Goal: Task Accomplishment & Management: Manage account settings

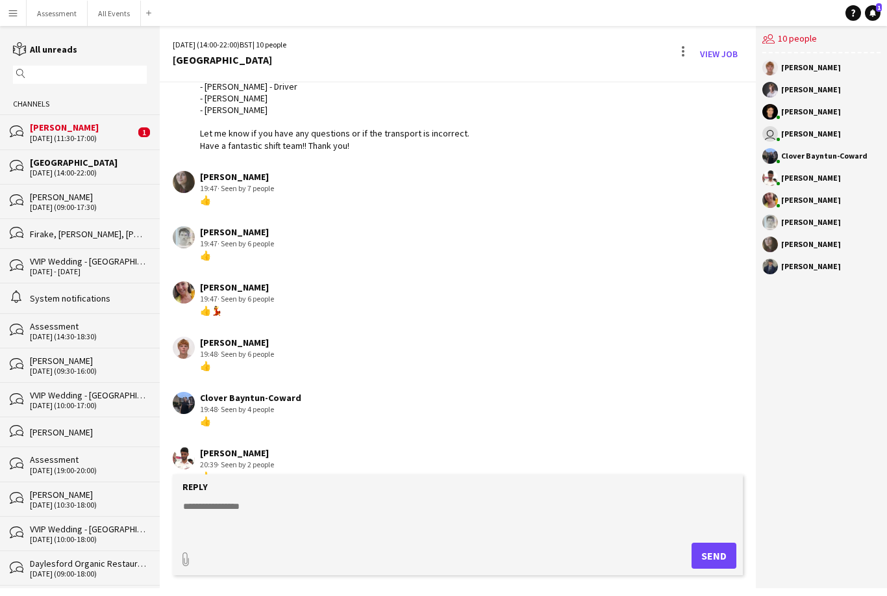
click at [119, 130] on div "[PERSON_NAME]" at bounding box center [82, 127] width 105 height 12
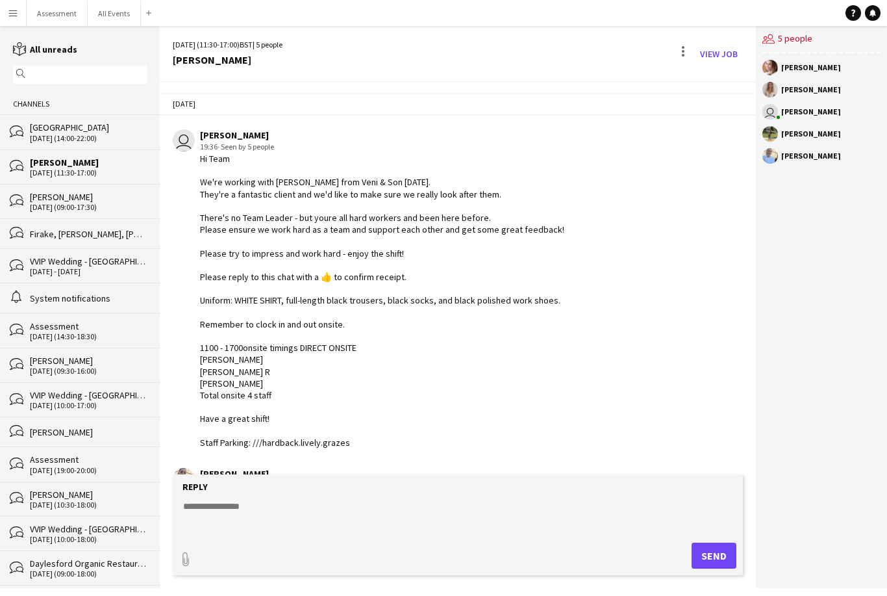
click at [112, 19] on button "All Events Close" at bounding box center [114, 13] width 53 height 25
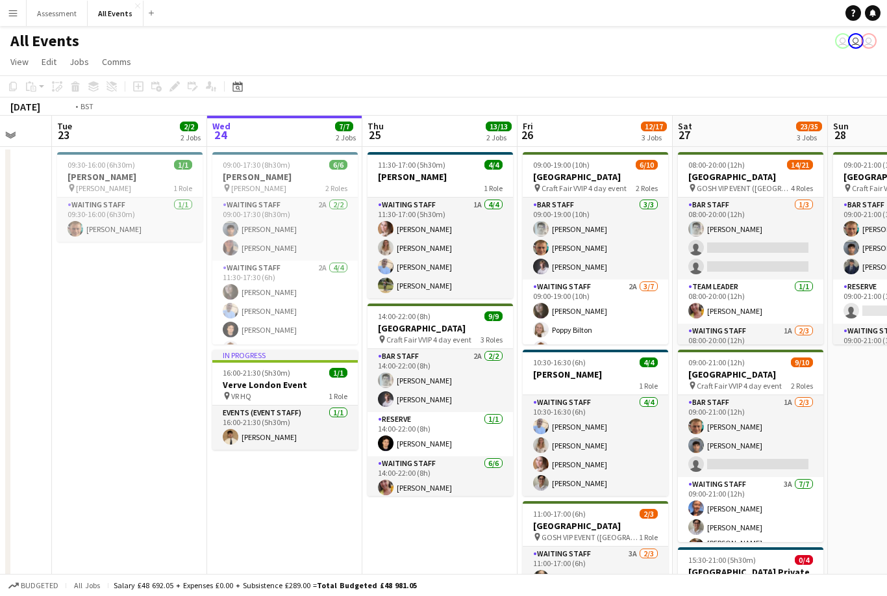
scroll to position [0, 413]
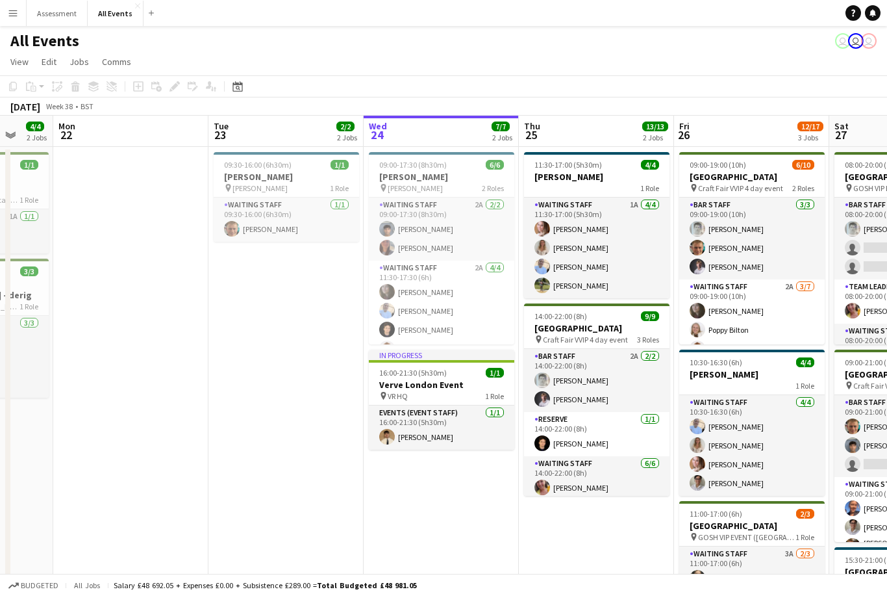
click at [500, 318] on app-card-role "Waiting Staff 2A [DATE] 11:30-17:30 (6h) [PERSON_NAME] [PERSON_NAME] [PERSON_NA…" at bounding box center [442, 311] width 146 height 101
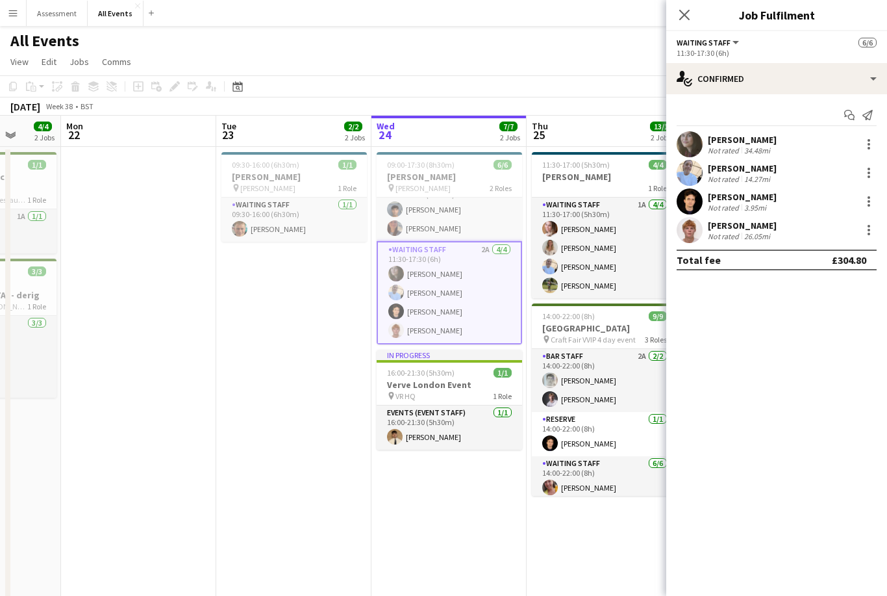
scroll to position [19, 0]
click at [449, 502] on app-date-cell "09:00-17:30 (8h30m) 6/6 [PERSON_NAME] pin [PERSON_NAME] 2 Roles Waiting Staff 2…" at bounding box center [449, 452] width 155 height 611
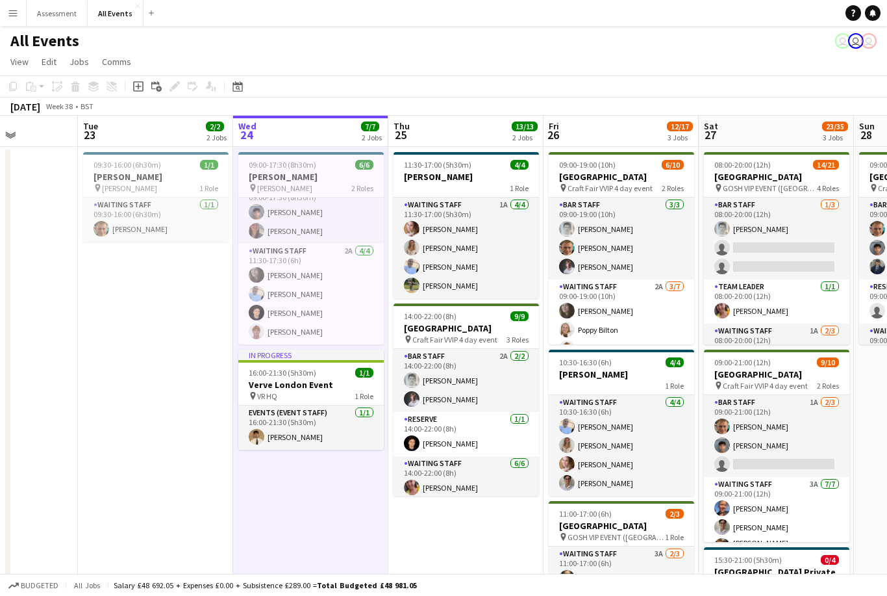
scroll to position [0, 552]
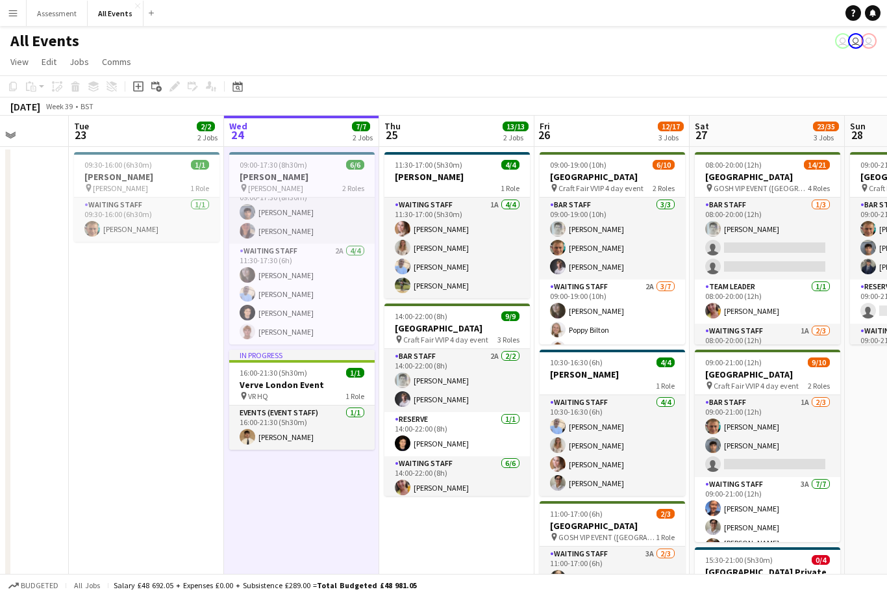
click at [869, 15] on icon "Notifications" at bounding box center [873, 13] width 8 height 8
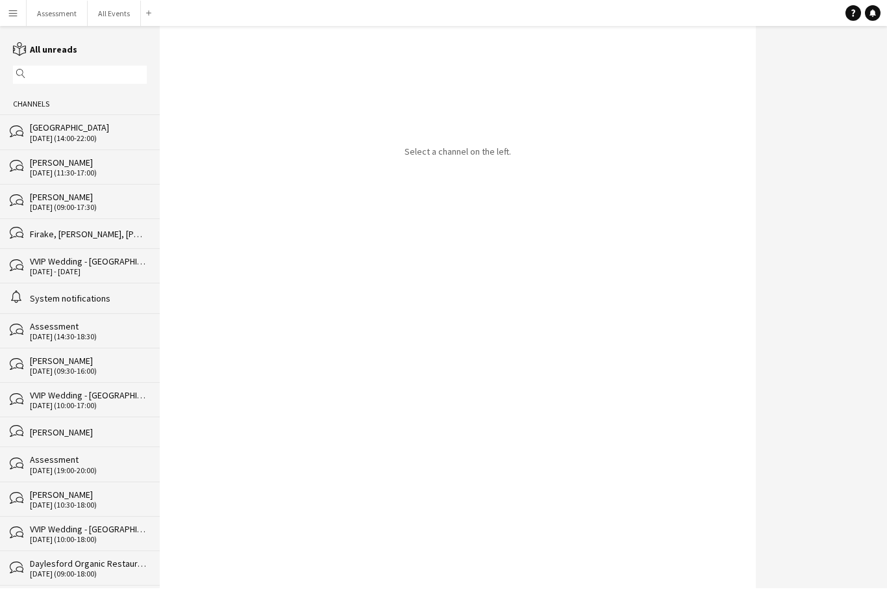
click at [103, 133] on div "[GEOGRAPHIC_DATA]" at bounding box center [88, 127] width 117 height 12
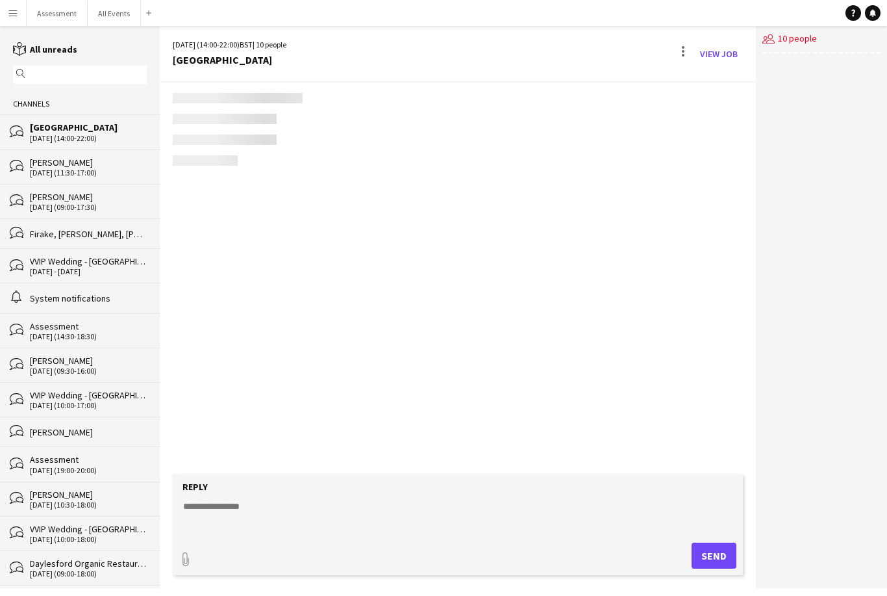
click at [107, 133] on div "[GEOGRAPHIC_DATA]" at bounding box center [88, 127] width 117 height 12
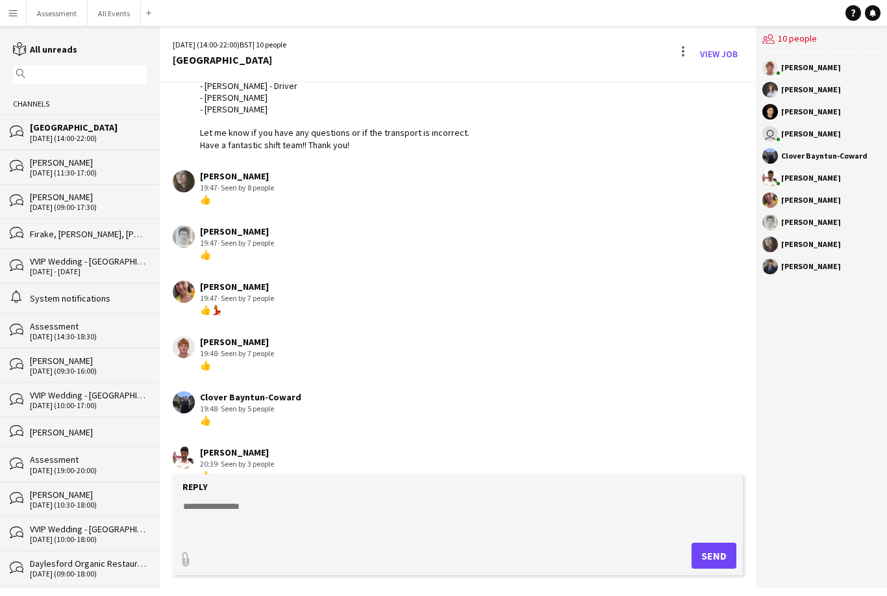
scroll to position [470, 0]
click at [79, 168] on div "[DATE] (11:30-17:00)" at bounding box center [88, 172] width 117 height 9
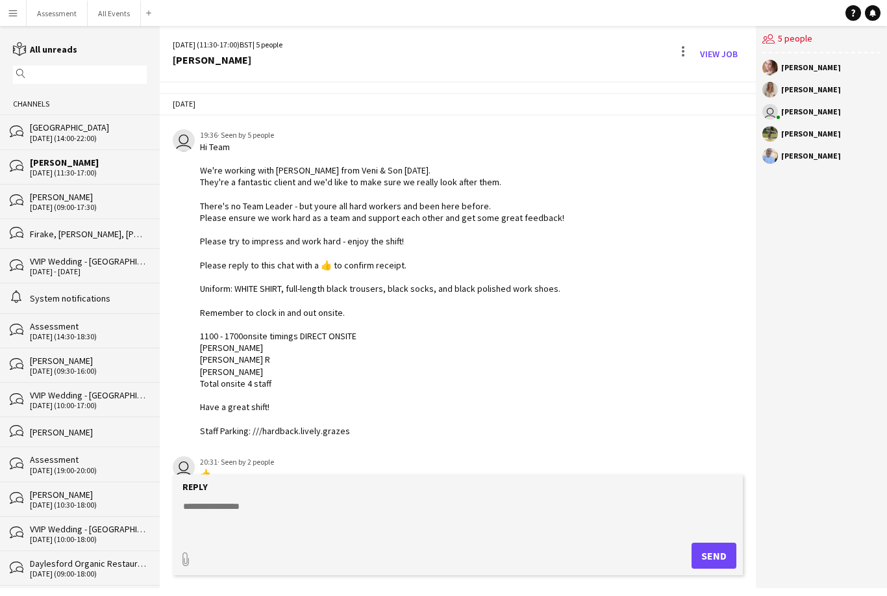
click at [109, 174] on div "[DATE] (11:30-17:00)" at bounding box center [88, 172] width 117 height 9
click at [90, 130] on div "[GEOGRAPHIC_DATA]" at bounding box center [88, 127] width 117 height 12
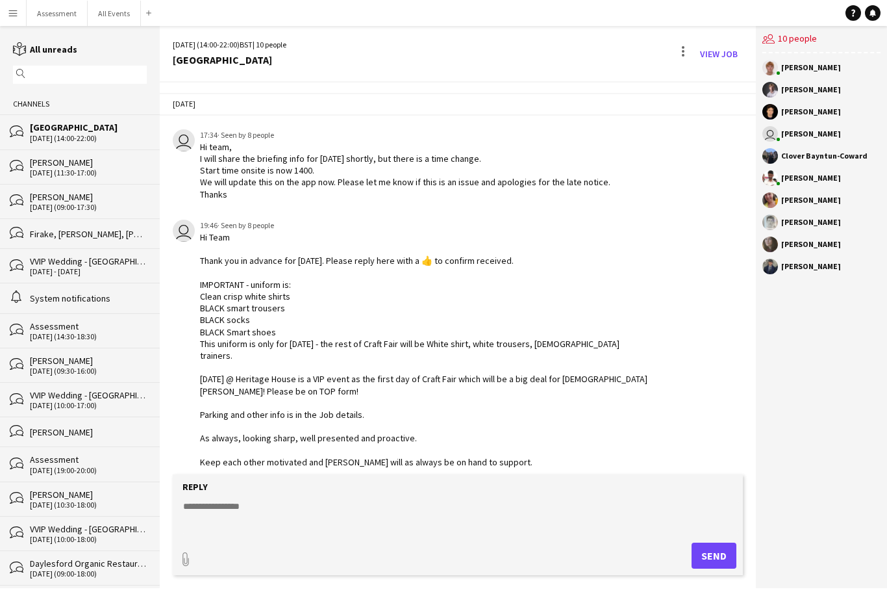
scroll to position [447, 0]
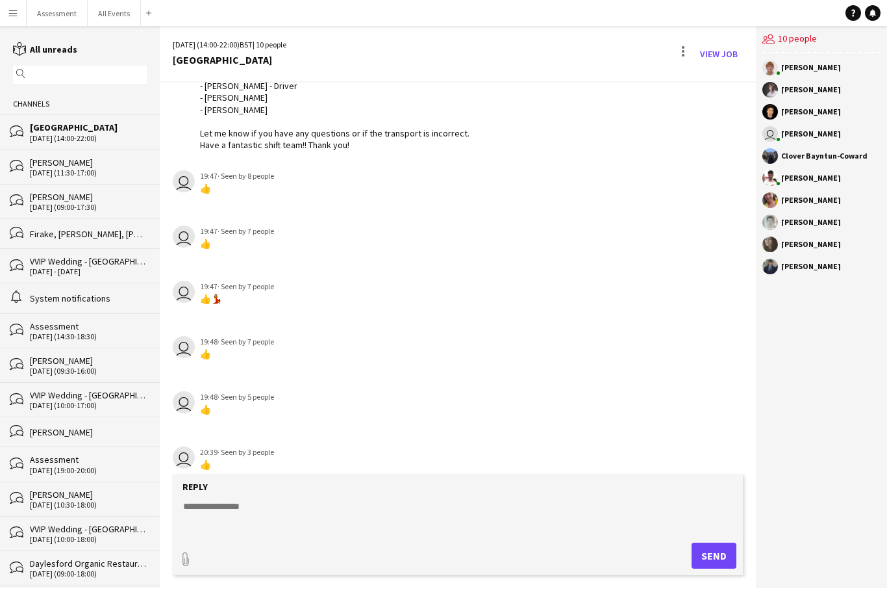
click at [92, 137] on div "[DATE] (14:00-22:00)" at bounding box center [88, 138] width 117 height 9
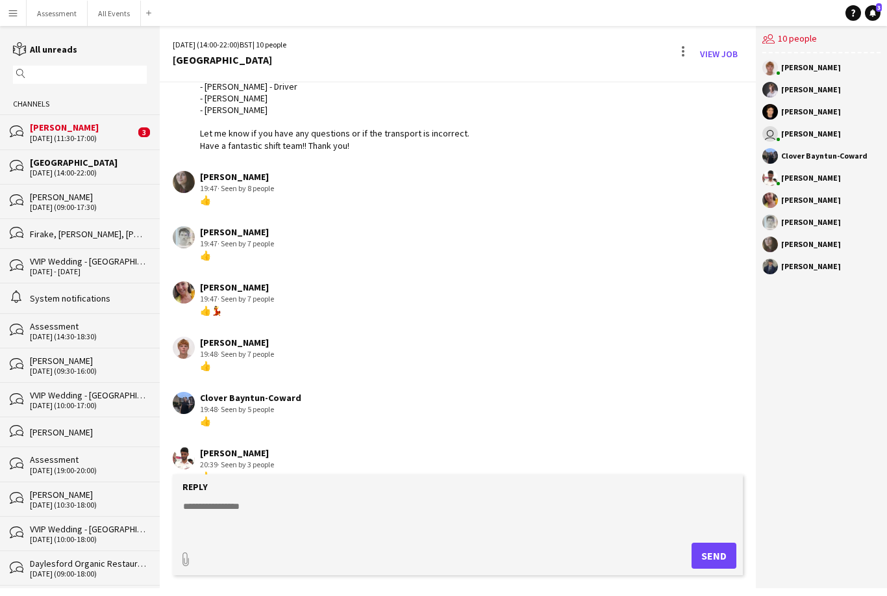
scroll to position [526, 0]
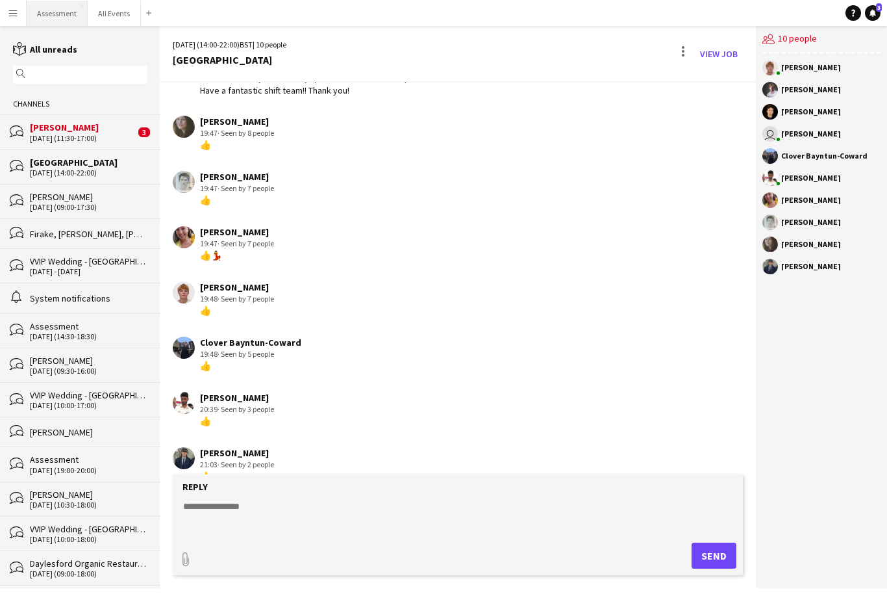
click at [27, 17] on button "Assessment Close" at bounding box center [57, 13] width 61 height 25
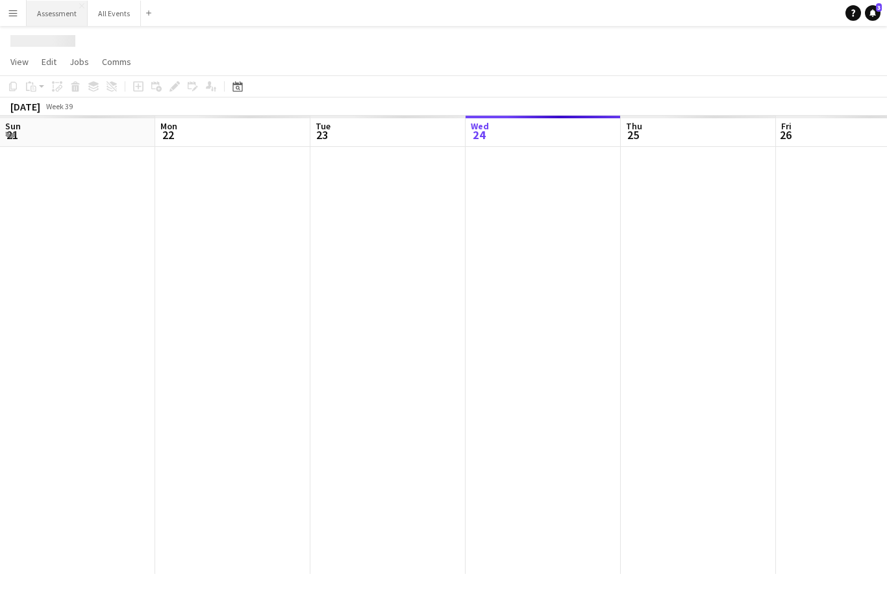
scroll to position [0, 311]
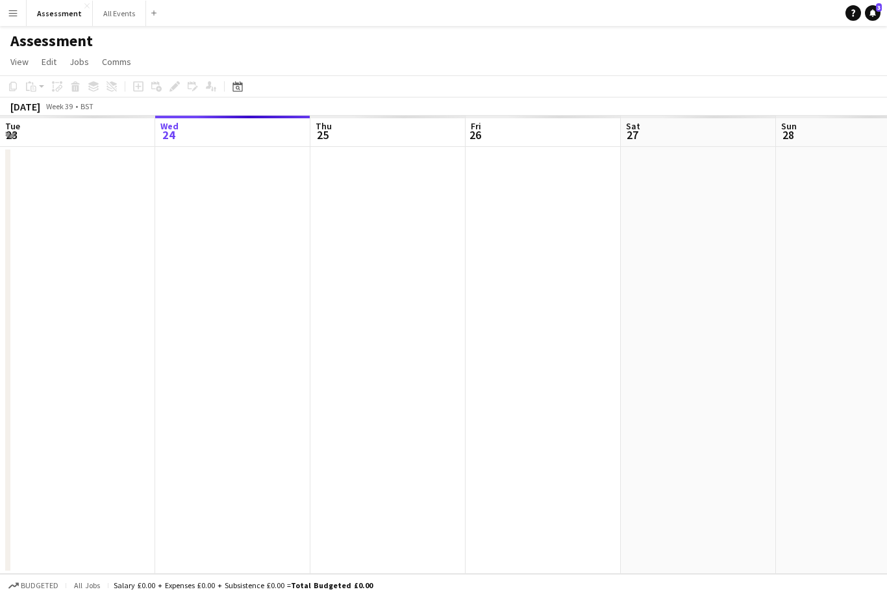
click at [9, 16] on app-icon "Menu" at bounding box center [13, 13] width 10 height 10
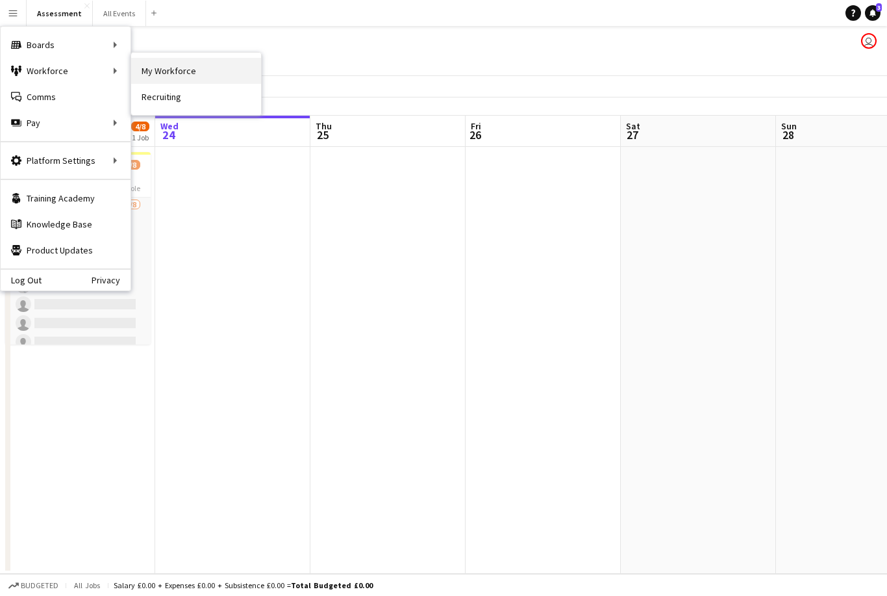
click at [157, 76] on link "My Workforce" at bounding box center [196, 71] width 130 height 26
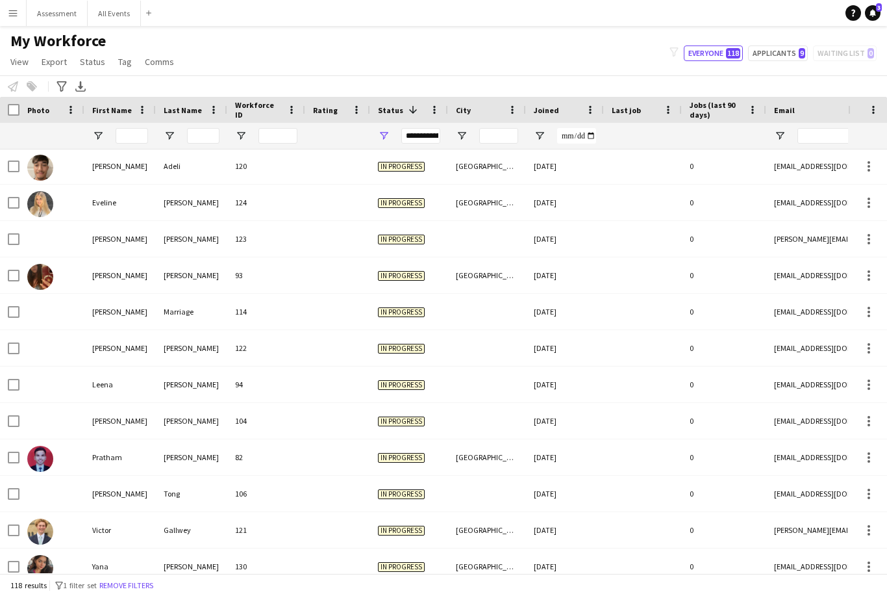
scroll to position [402, 0]
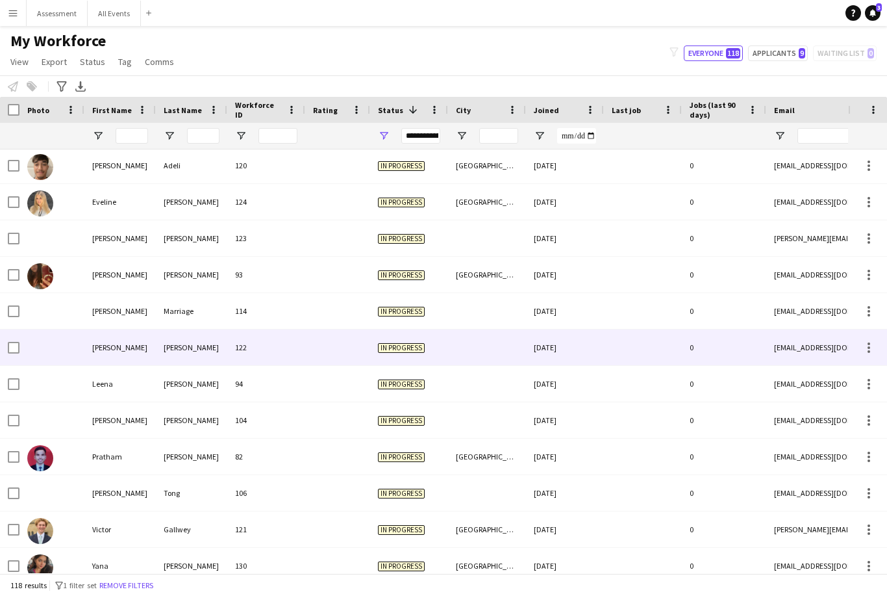
click at [431, 345] on div "In progress" at bounding box center [409, 347] width 78 height 36
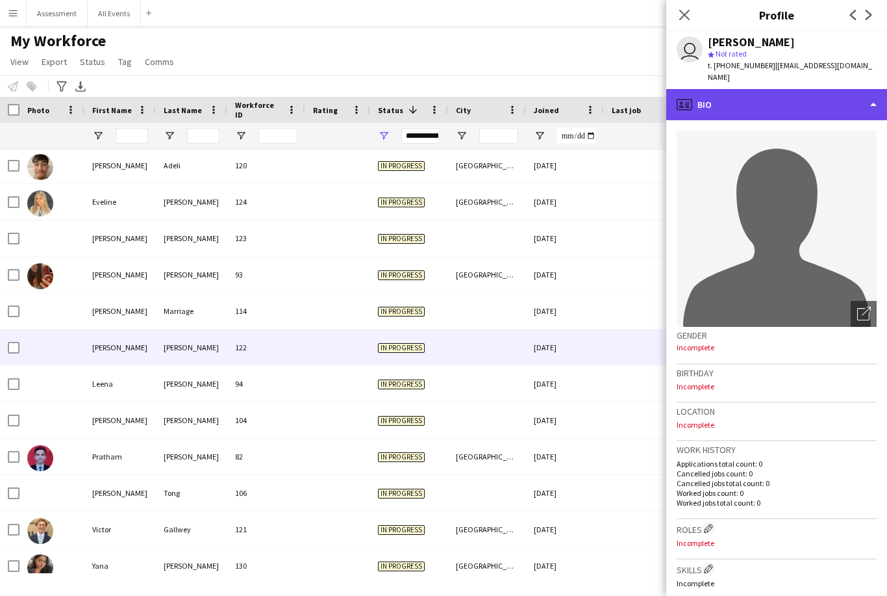
click at [786, 89] on div "profile Bio" at bounding box center [777, 104] width 221 height 31
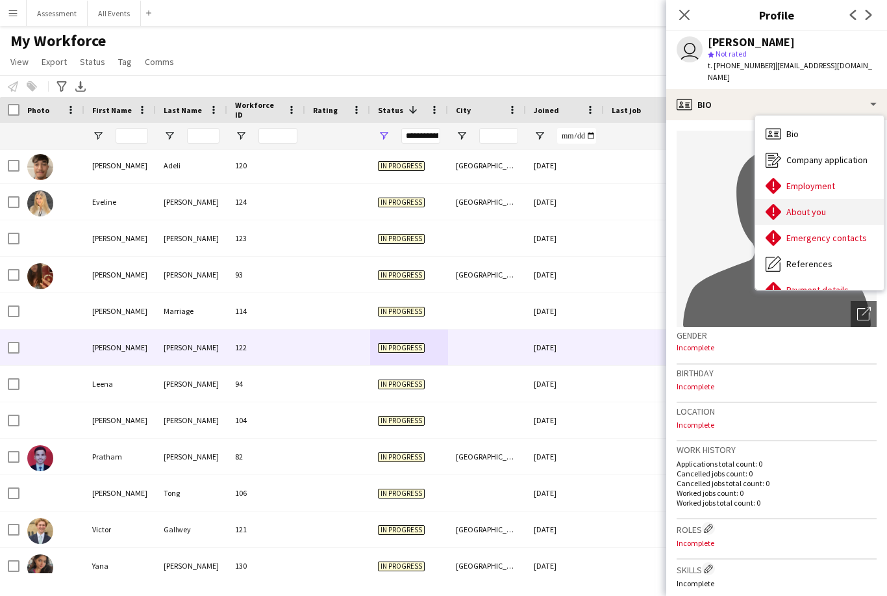
click at [827, 199] on div "About you About you" at bounding box center [820, 212] width 129 height 26
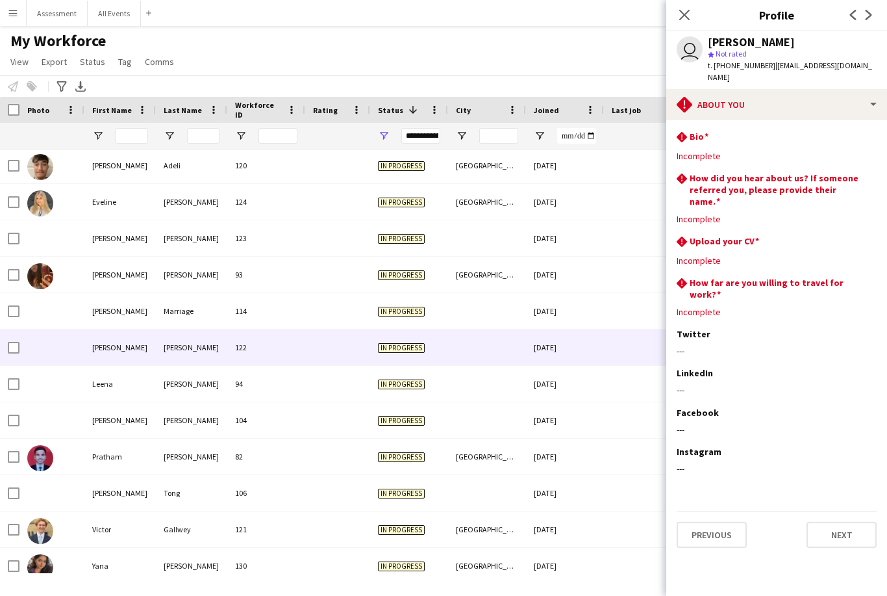
click at [507, 420] on div at bounding box center [487, 420] width 78 height 36
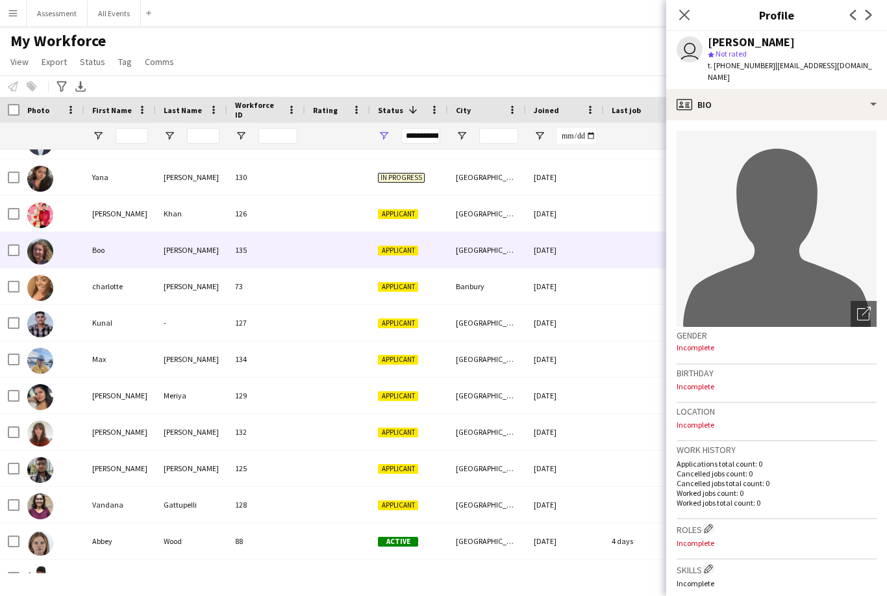
click at [464, 249] on div "[GEOGRAPHIC_DATA]" at bounding box center [487, 250] width 78 height 36
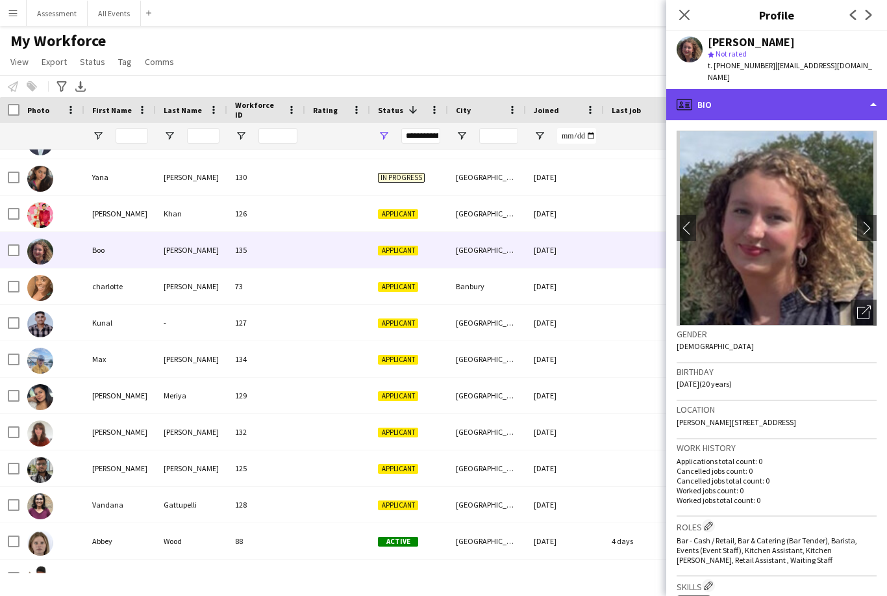
click at [837, 94] on div "profile Bio" at bounding box center [777, 104] width 221 height 31
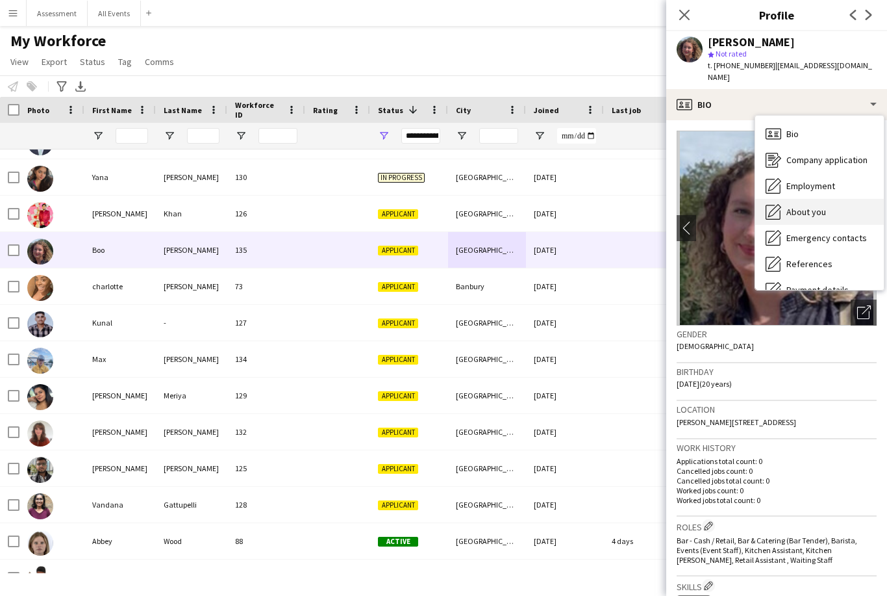
click at [841, 201] on div "About you About you" at bounding box center [820, 212] width 129 height 26
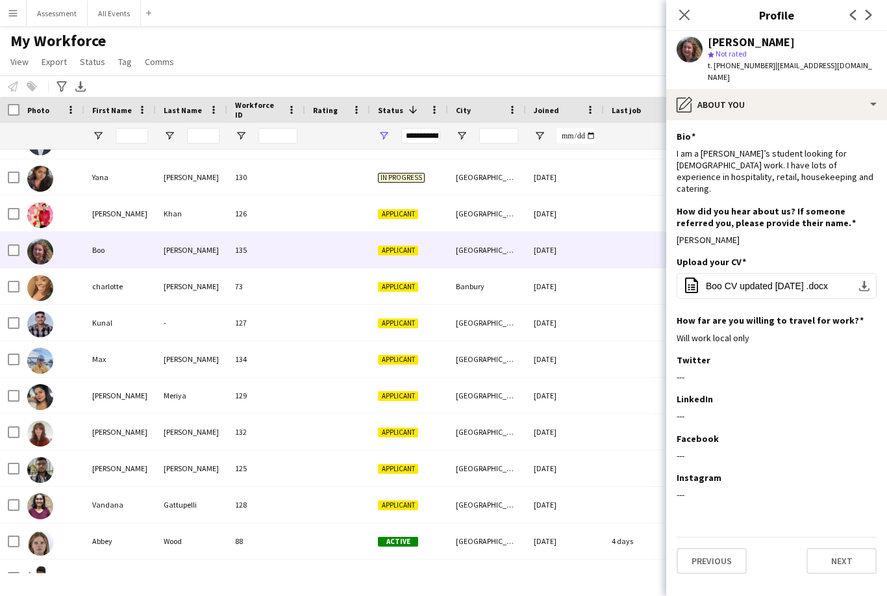
click at [470, 367] on div "[GEOGRAPHIC_DATA]" at bounding box center [487, 359] width 78 height 36
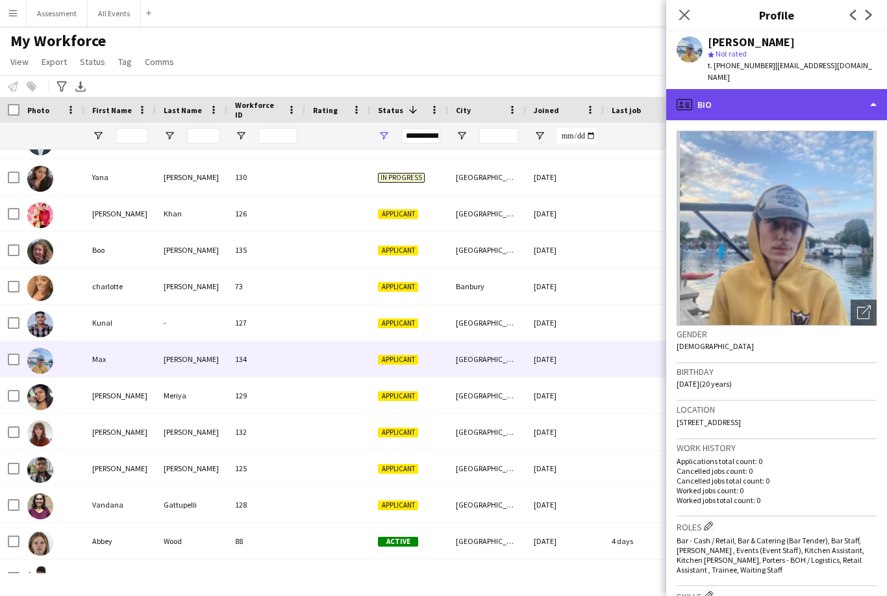
click at [804, 91] on div "profile Bio" at bounding box center [777, 104] width 221 height 31
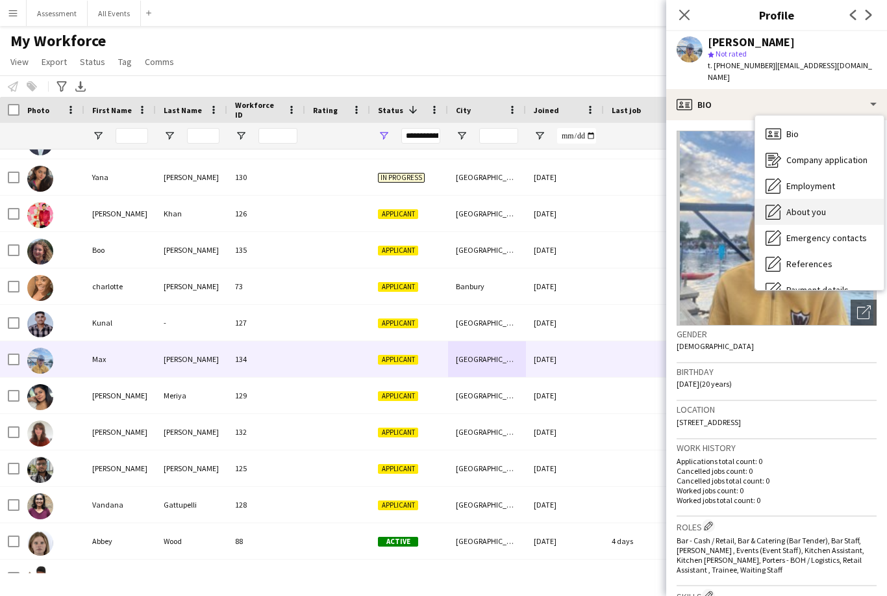
click at [852, 199] on div "About you About you" at bounding box center [820, 212] width 129 height 26
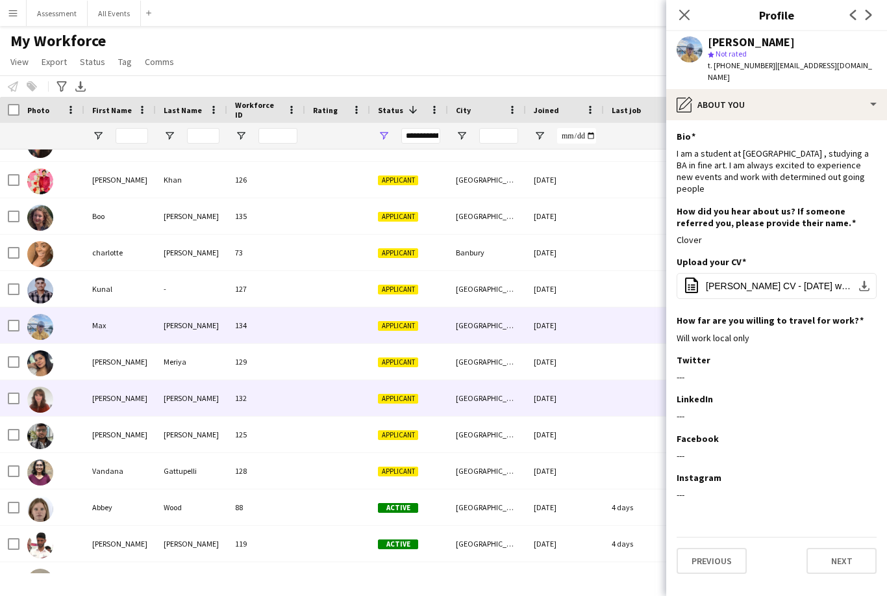
click at [449, 404] on div "[GEOGRAPHIC_DATA]" at bounding box center [487, 398] width 78 height 36
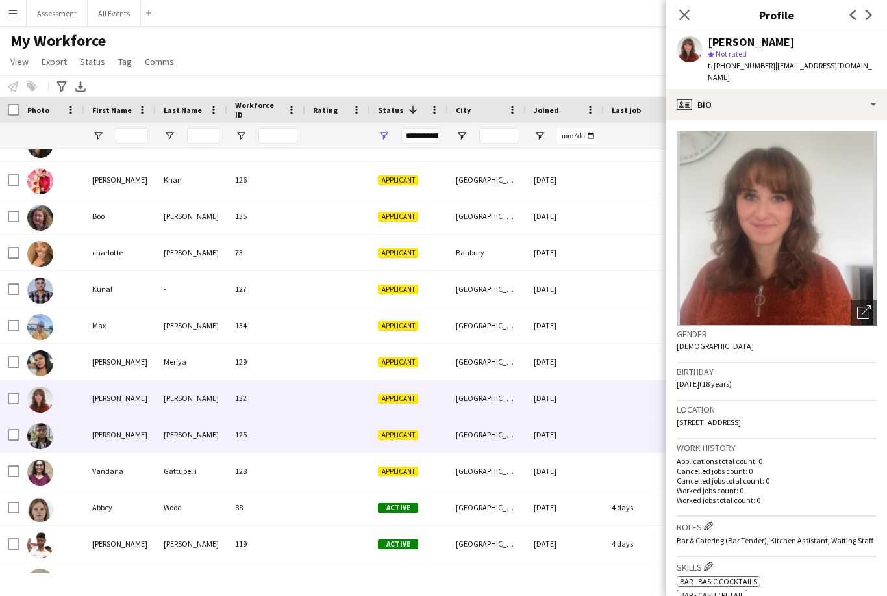
click at [441, 433] on div "Applicant" at bounding box center [409, 434] width 78 height 36
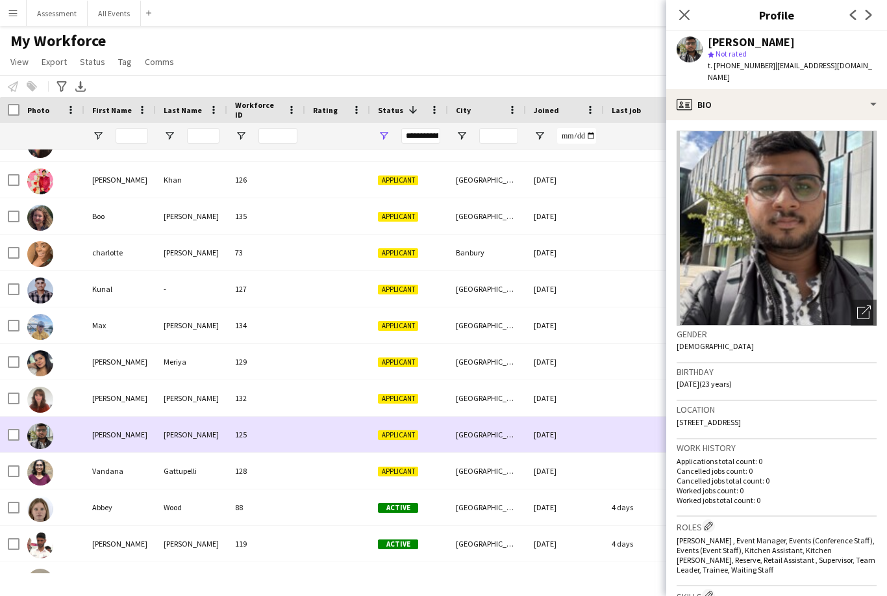
click at [429, 470] on div "Applicant" at bounding box center [409, 471] width 78 height 36
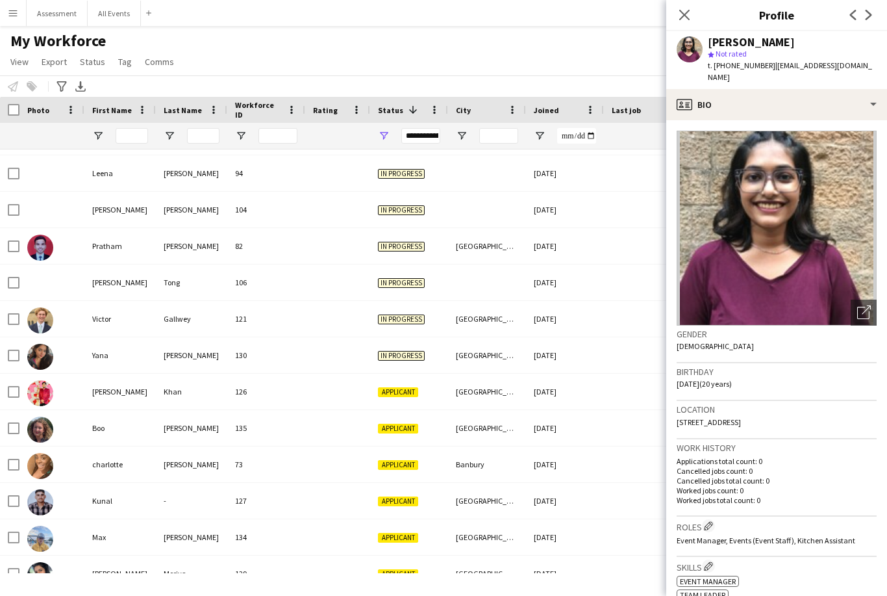
click at [628, 59] on div "My Workforce View Views Default view New view Update view Delete view Edit name…" at bounding box center [443, 53] width 887 height 44
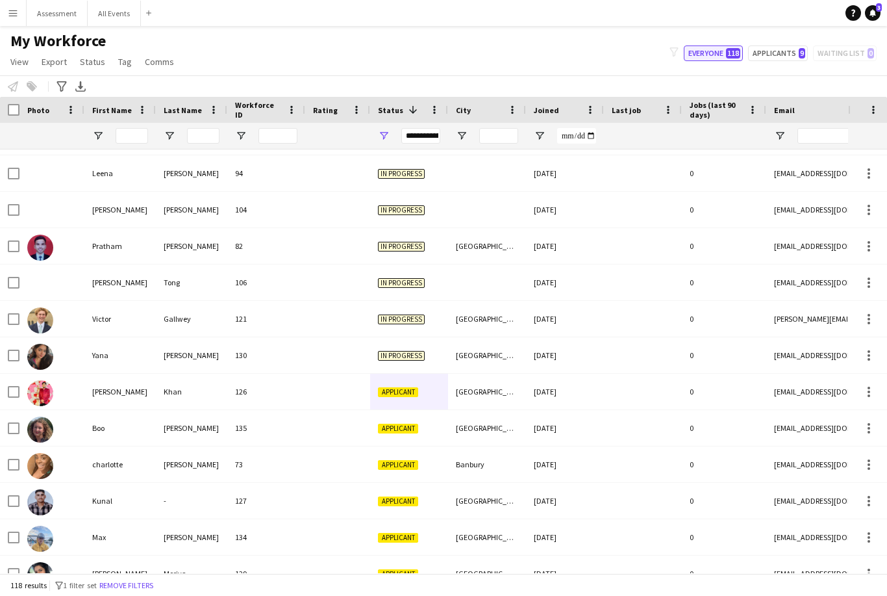
click at [731, 48] on span "118" at bounding box center [733, 53] width 14 height 10
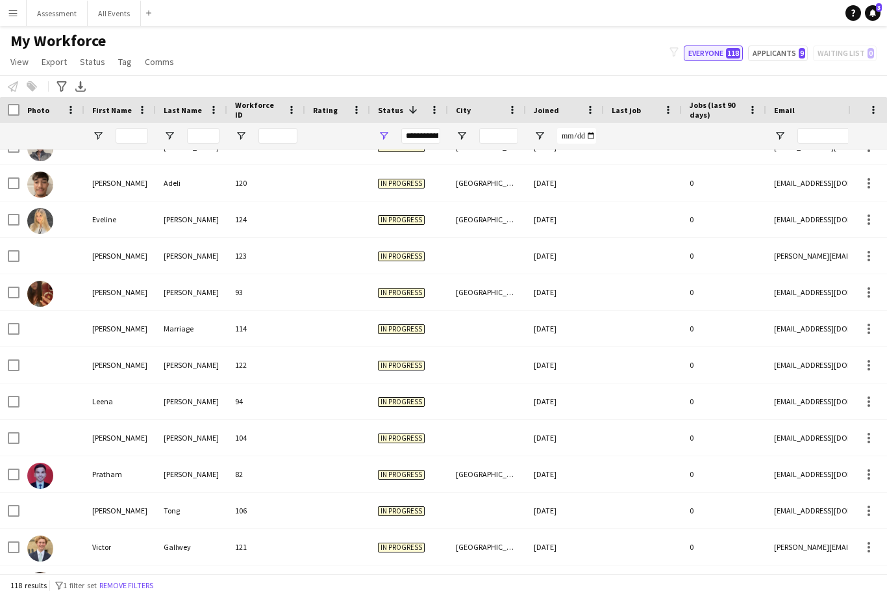
scroll to position [368, 0]
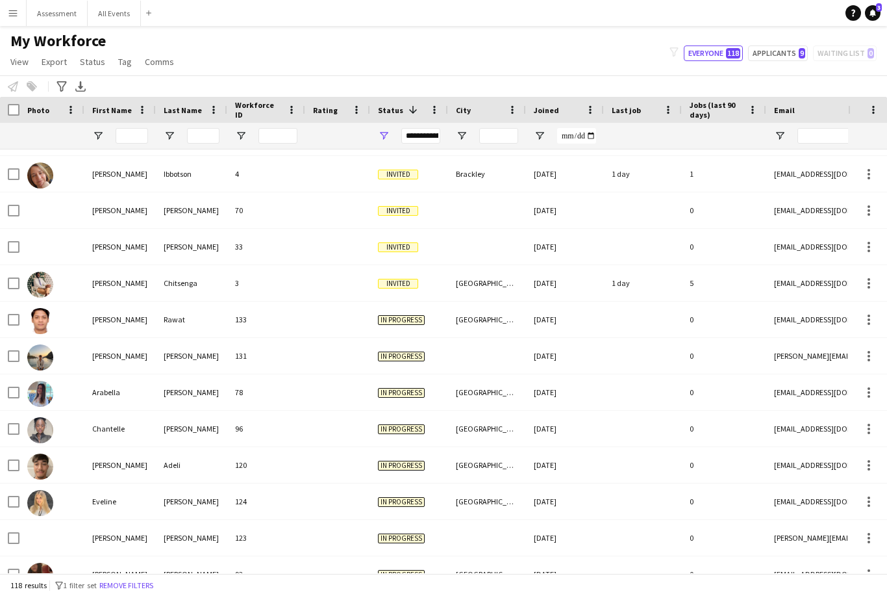
click at [269, 531] on div "123" at bounding box center [266, 538] width 78 height 36
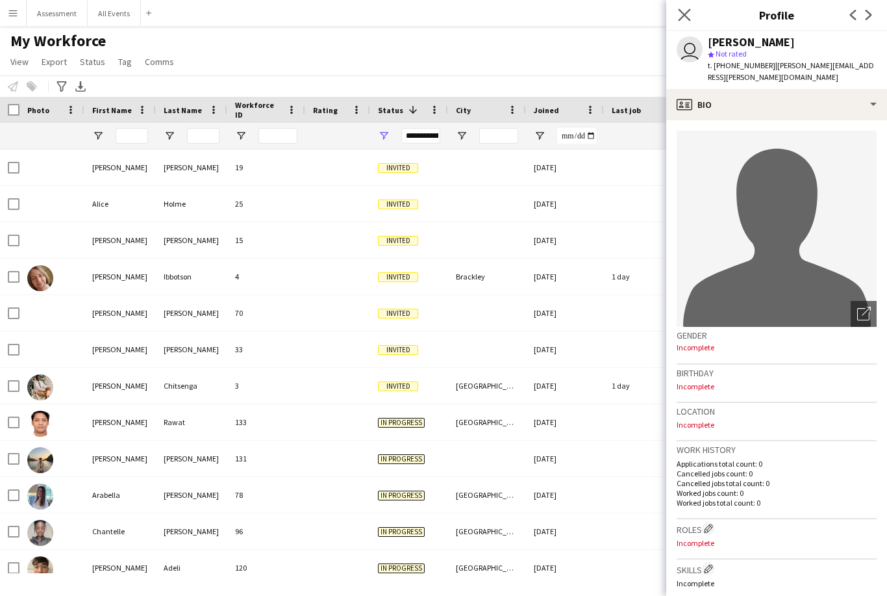
click at [691, 18] on app-icon "Close pop-in" at bounding box center [685, 15] width 19 height 19
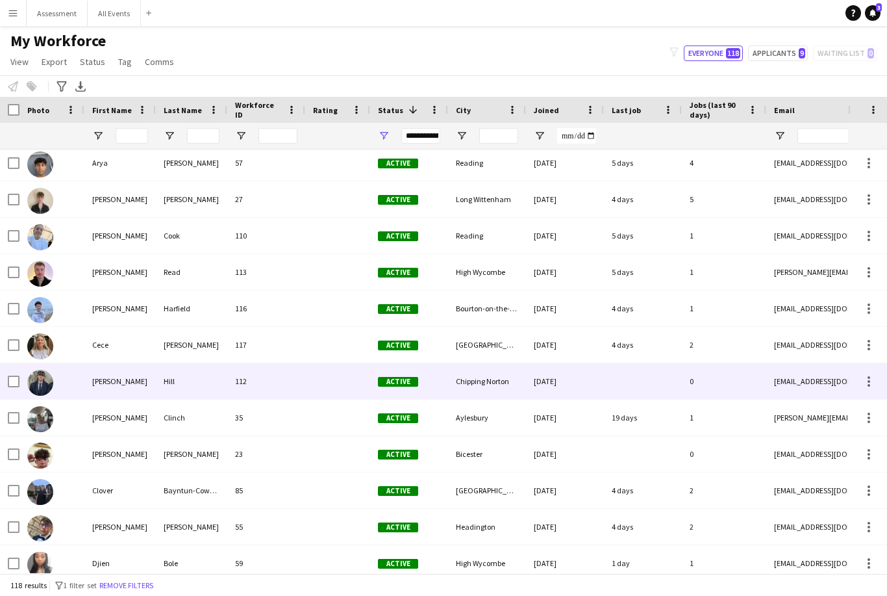
click at [296, 450] on div "23" at bounding box center [266, 454] width 78 height 36
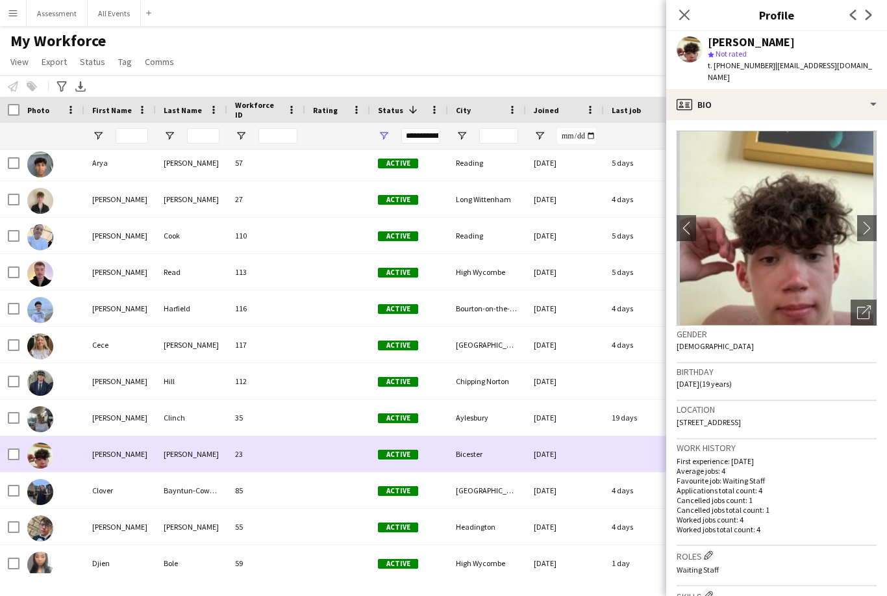
click at [338, 355] on div at bounding box center [337, 345] width 65 height 36
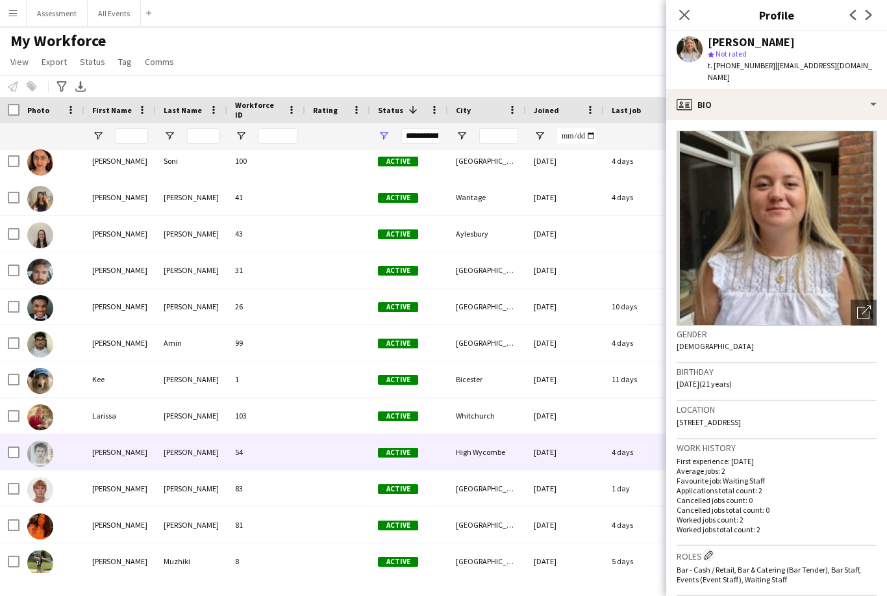
click at [290, 461] on div "54" at bounding box center [266, 452] width 78 height 36
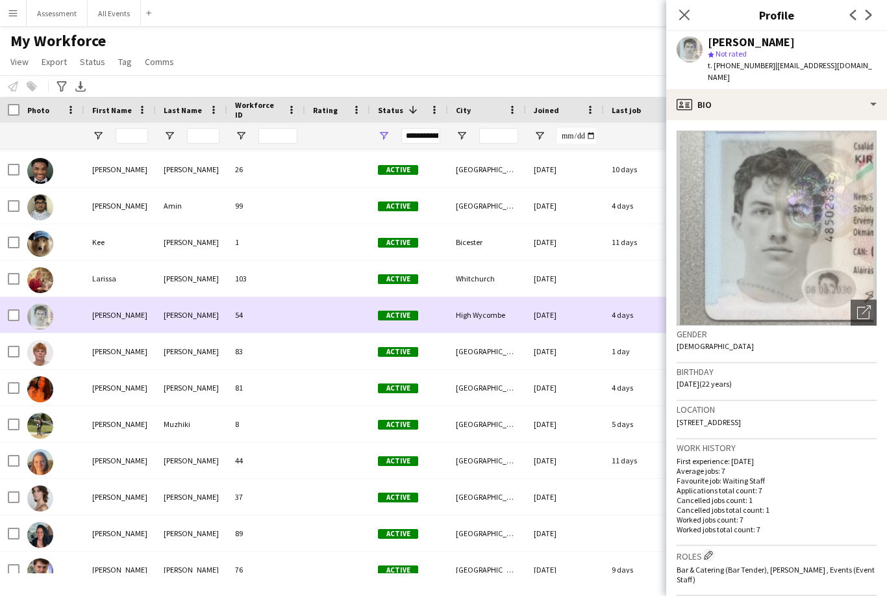
click at [274, 482] on div "37" at bounding box center [266, 497] width 78 height 36
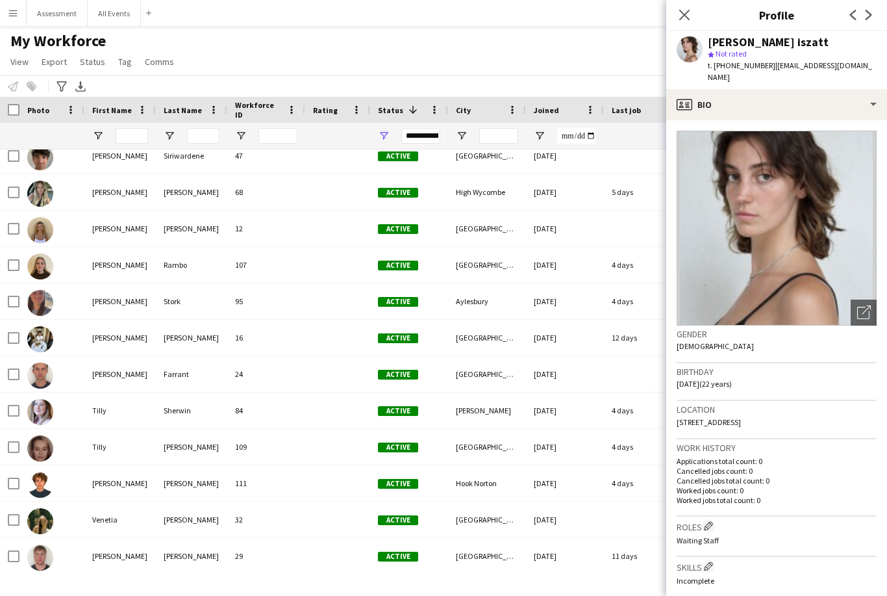
click at [259, 465] on div "111" at bounding box center [266, 483] width 78 height 36
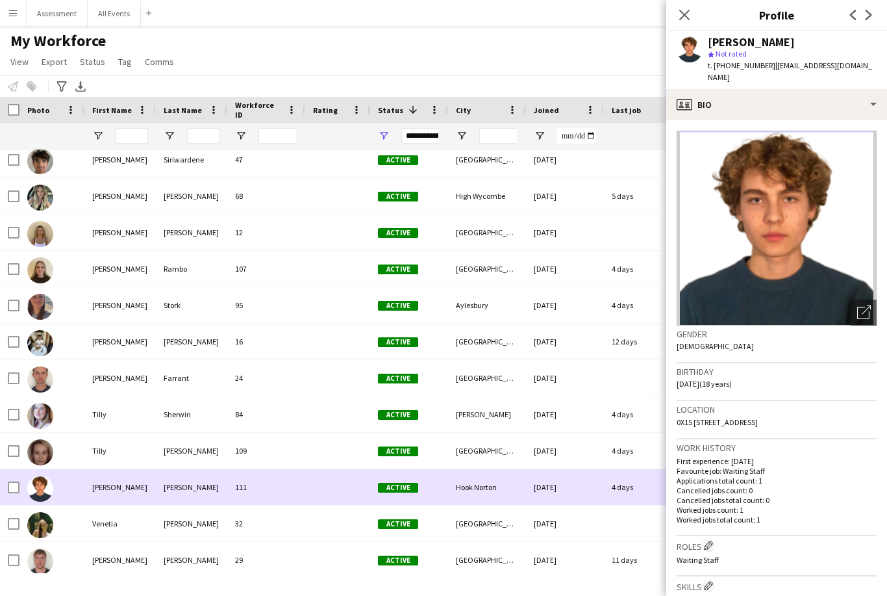
click at [307, 578] on div at bounding box center [337, 596] width 65 height 36
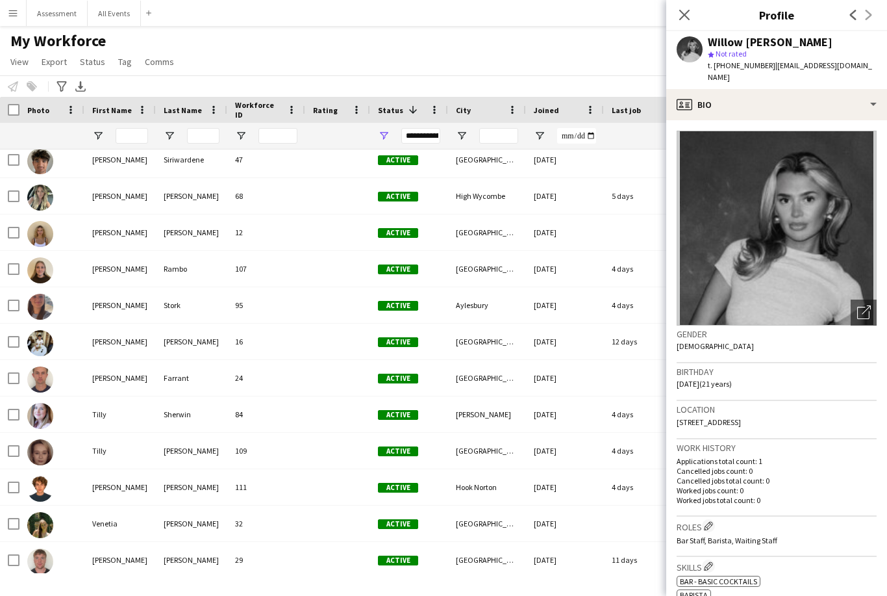
click at [283, 592] on div "Menu Boards Boards Boards All jobs Status Workforce Workforce My Workforce Recr…" at bounding box center [443, 298] width 887 height 596
click at [569, 12] on app-navbar "Menu Boards Boards Boards All jobs Status Workforce Workforce My Workforce Recr…" at bounding box center [443, 13] width 887 height 26
click at [616, 75] on div "Notify workforce Add to tag Select at least one crew to tag him or her. Advance…" at bounding box center [443, 85] width 887 height 21
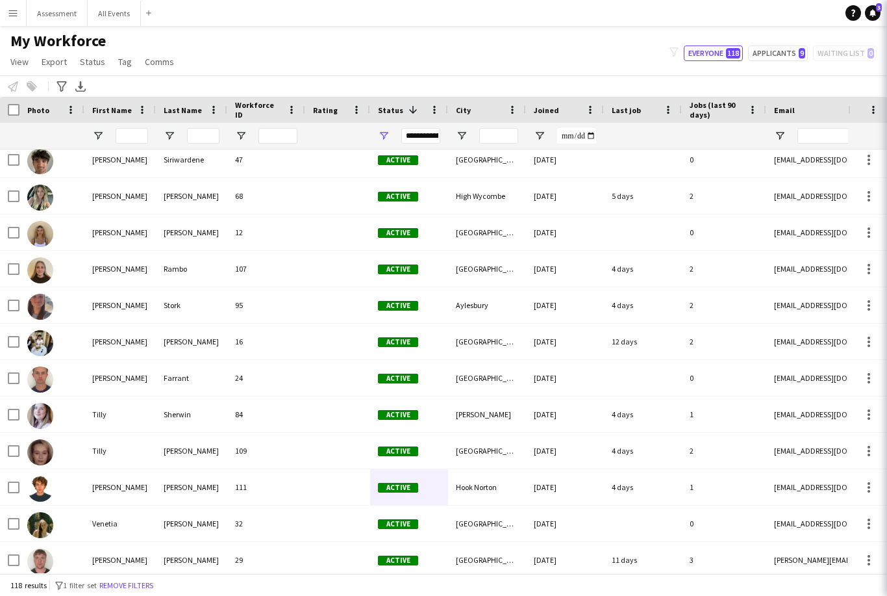
click at [623, 31] on div "My Workforce View Views Default view New view Update view Delete view Edit name…" at bounding box center [443, 53] width 887 height 44
click at [859, 14] on link "Help" at bounding box center [854, 13] width 16 height 16
click at [879, 13] on link "Notifications 3" at bounding box center [873, 13] width 16 height 16
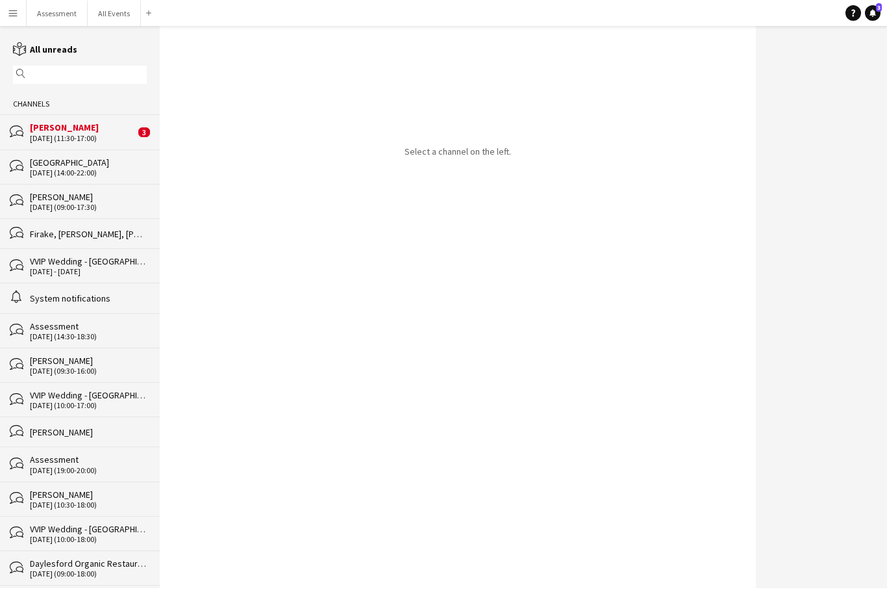
click at [115, 139] on div "[DATE] (11:30-17:00)" at bounding box center [82, 138] width 105 height 9
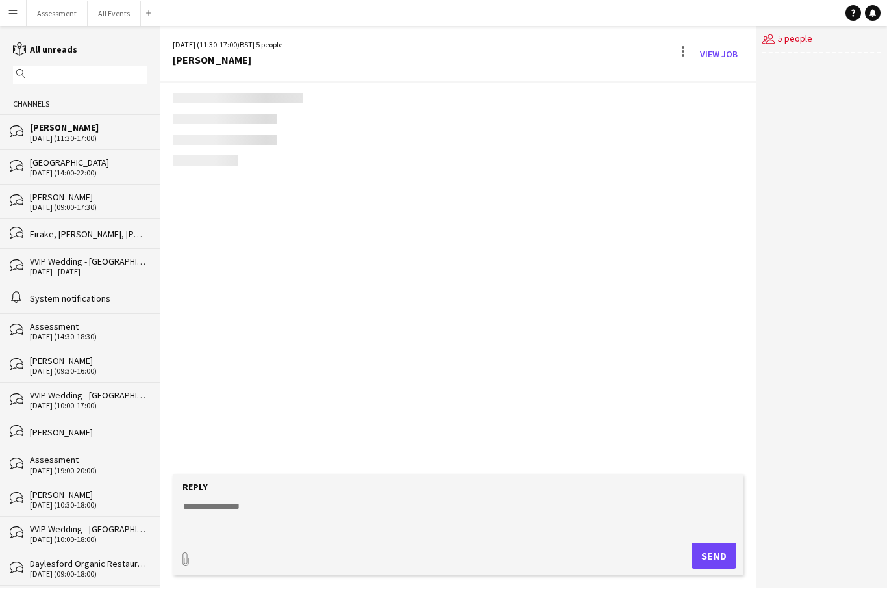
scroll to position [177, 0]
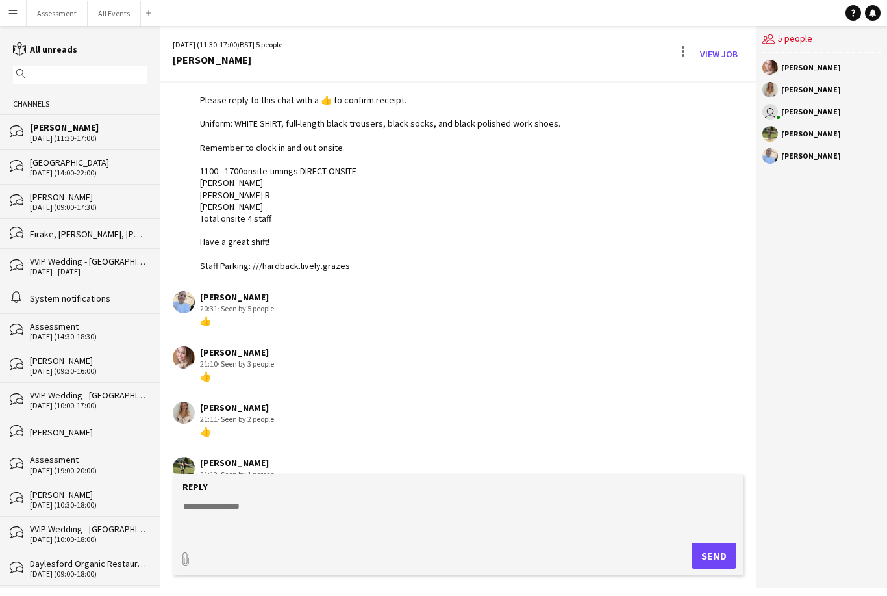
click at [516, 464] on div "[PERSON_NAME] 21:12 · Seen by 1 person 👍🏽" at bounding box center [411, 475] width 477 height 36
click at [116, 168] on div "[GEOGRAPHIC_DATA]" at bounding box center [88, 163] width 117 height 12
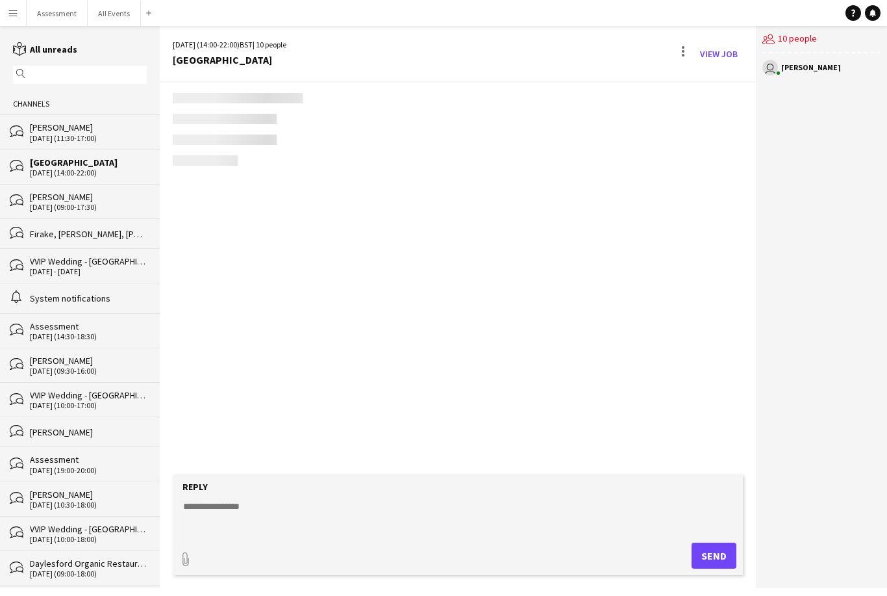
click at [107, 172] on div "[DATE] (14:00-22:00)" at bounding box center [88, 172] width 117 height 9
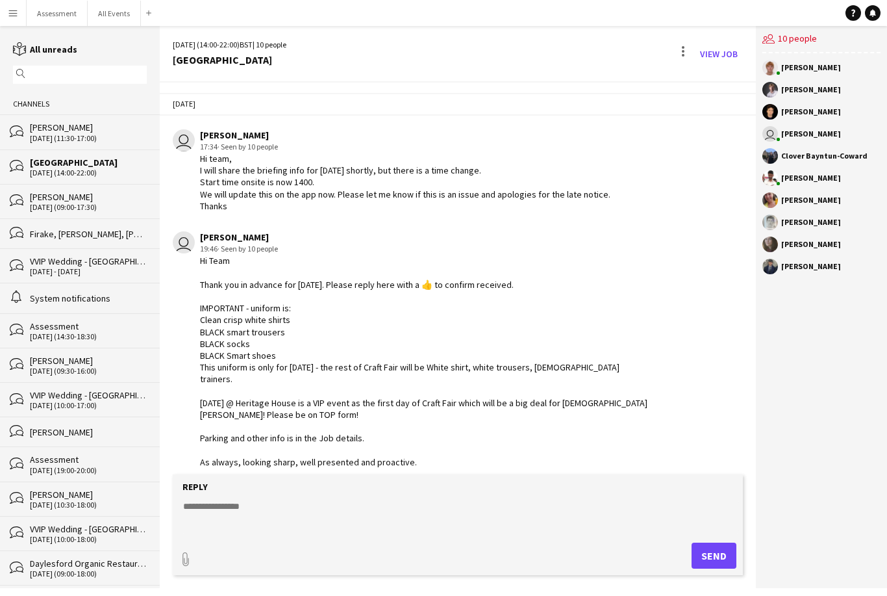
scroll to position [526, 0]
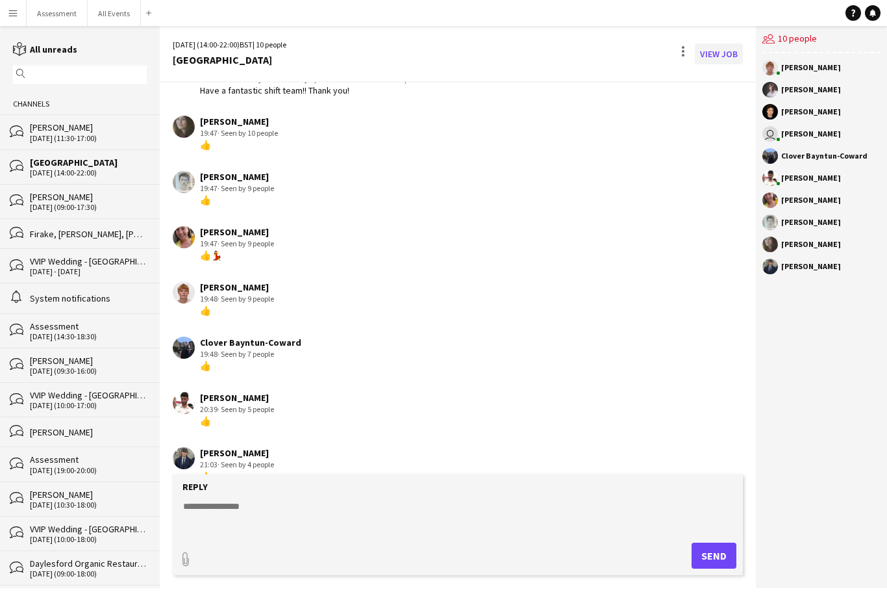
click at [724, 55] on link "View Job" at bounding box center [719, 54] width 48 height 21
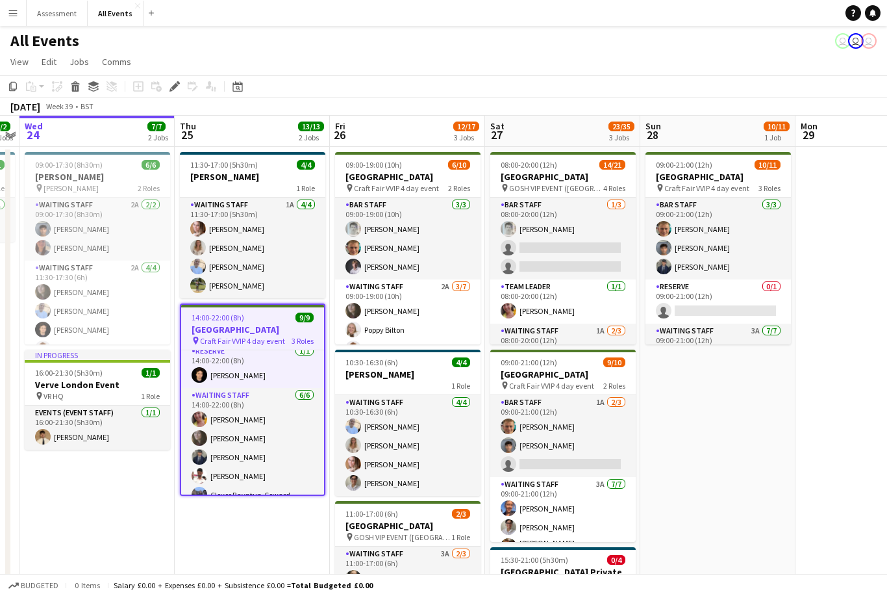
scroll to position [79, 0]
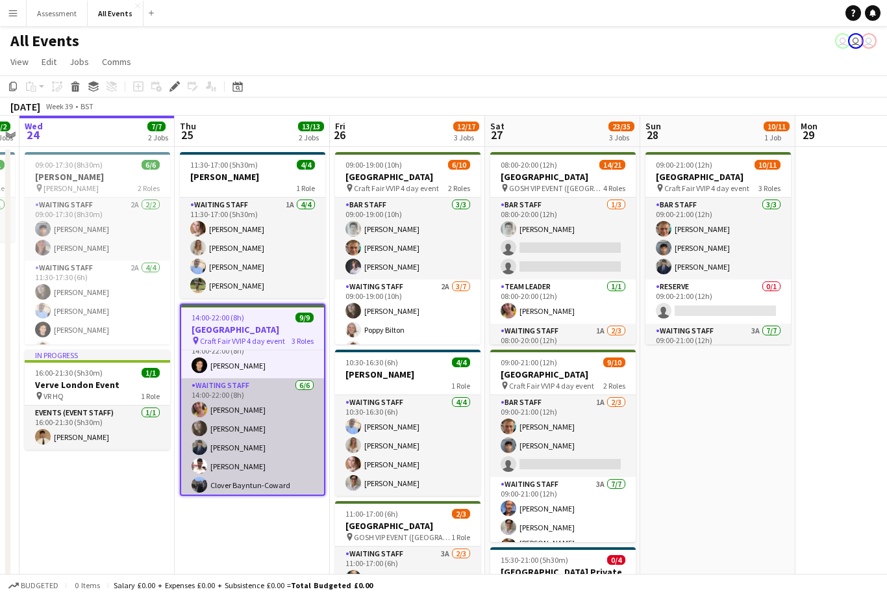
click at [241, 413] on app-card-role "Waiting Staff 6/6 14:00-22:00 (8h) Ruth Danieli Flora McCullough Charlie Hill A…" at bounding box center [252, 447] width 143 height 138
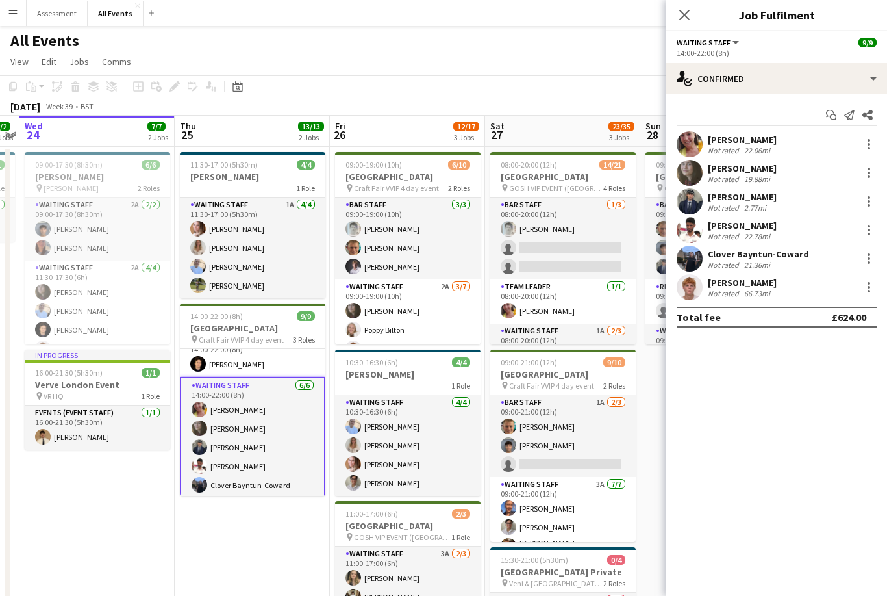
click at [748, 139] on div "[PERSON_NAME]" at bounding box center [742, 140] width 69 height 12
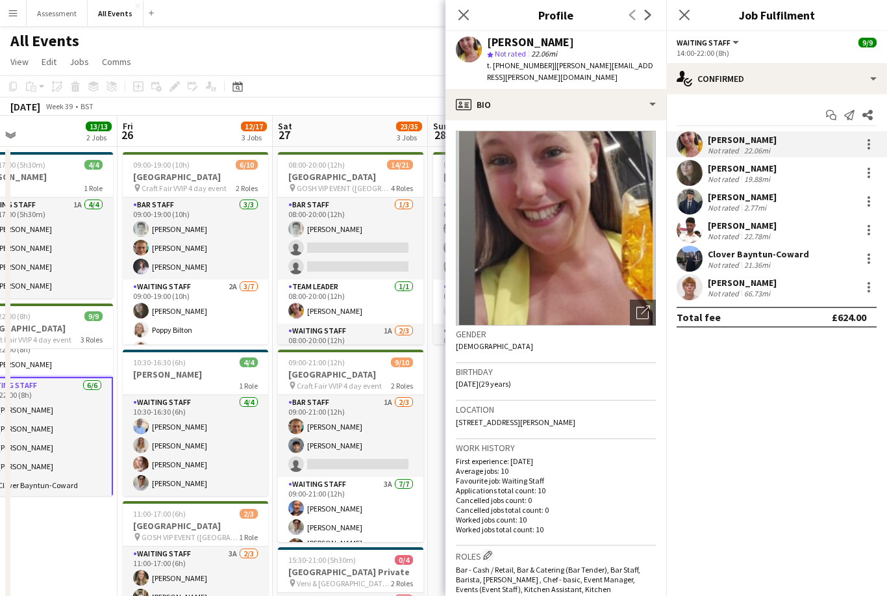
scroll to position [0, 531]
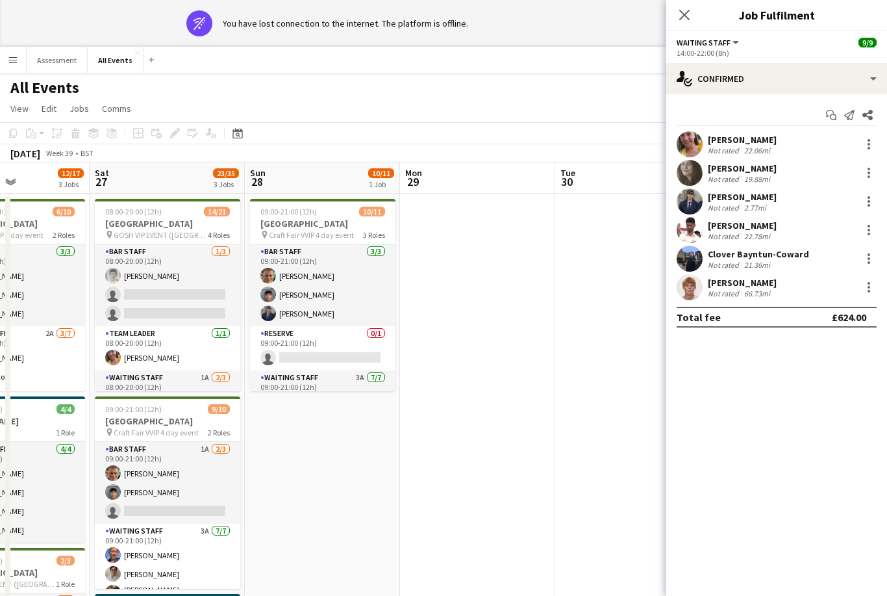
click at [520, 376] on app-date-cell at bounding box center [477, 499] width 155 height 611
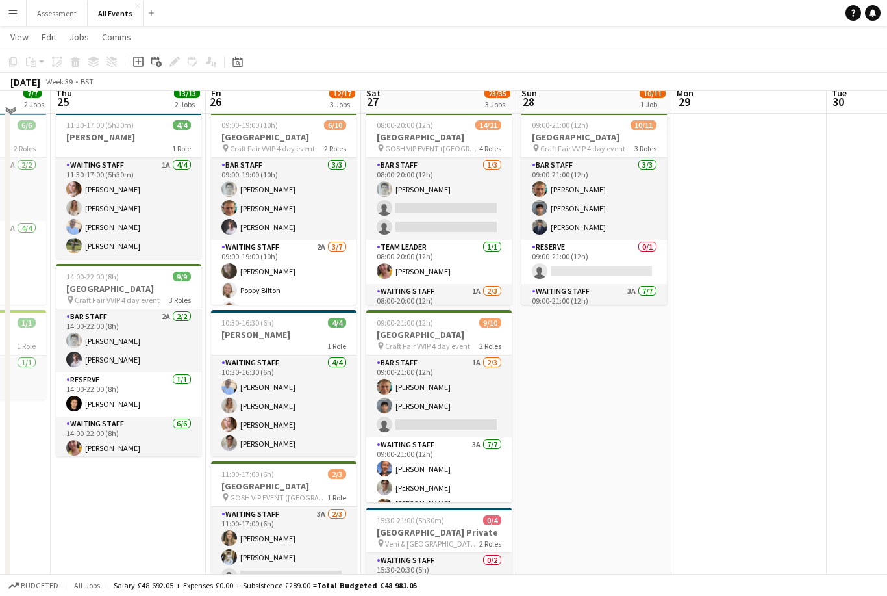
scroll to position [29, 0]
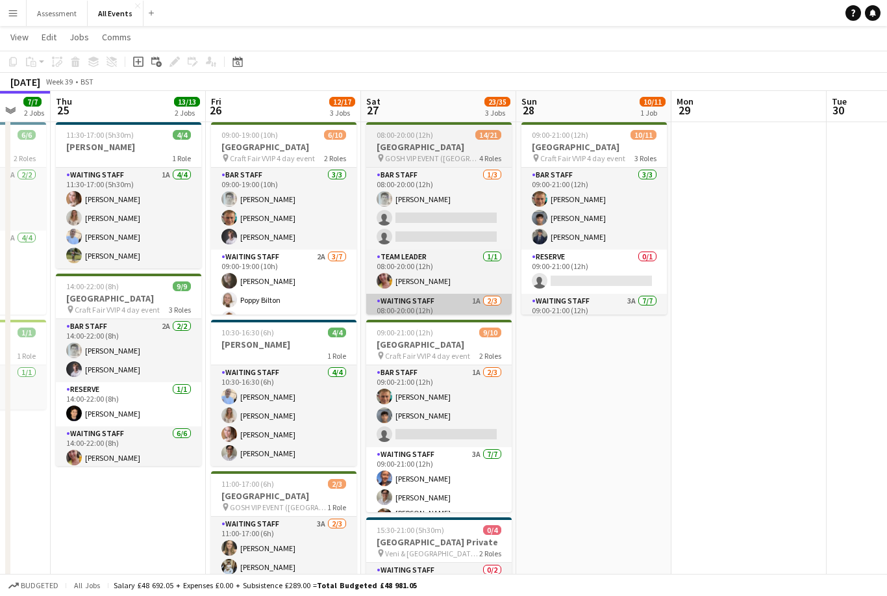
click at [478, 303] on app-card-role "Waiting Staff 1A 2/3 08:00-20:00 (12h) Flora McCullough Tilly Sherwin single-ne…" at bounding box center [439, 335] width 146 height 82
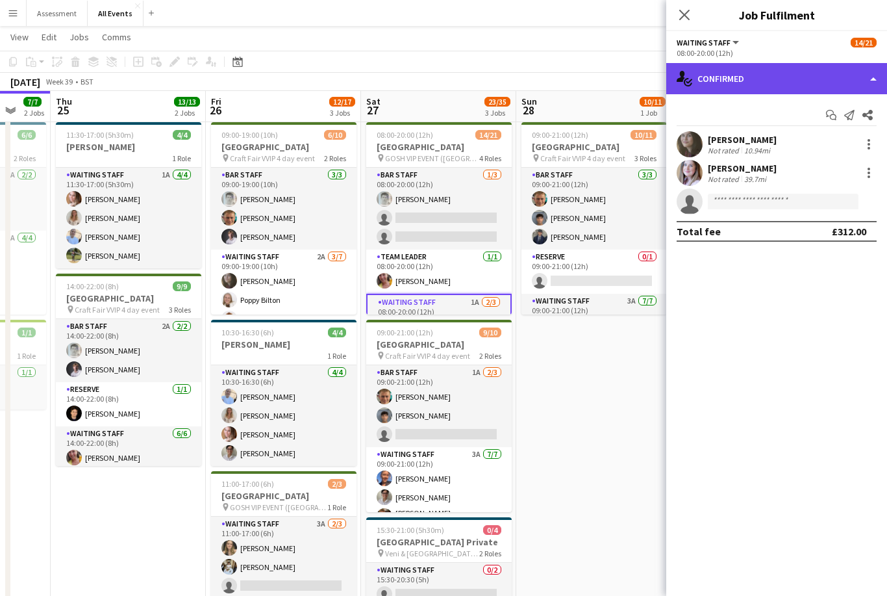
click at [777, 83] on div "single-neutral-actions-check-2 Confirmed" at bounding box center [777, 78] width 221 height 31
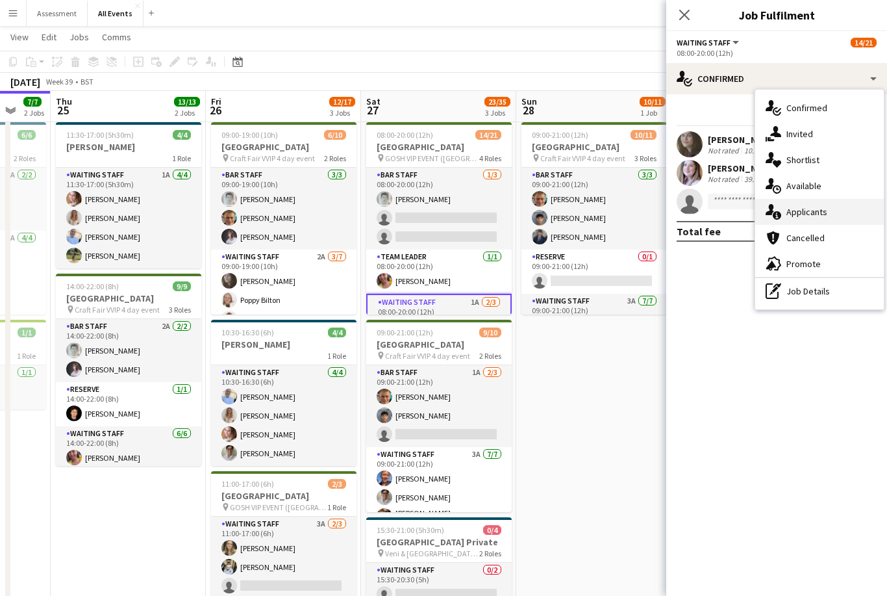
click at [826, 214] on span "Applicants" at bounding box center [807, 212] width 41 height 12
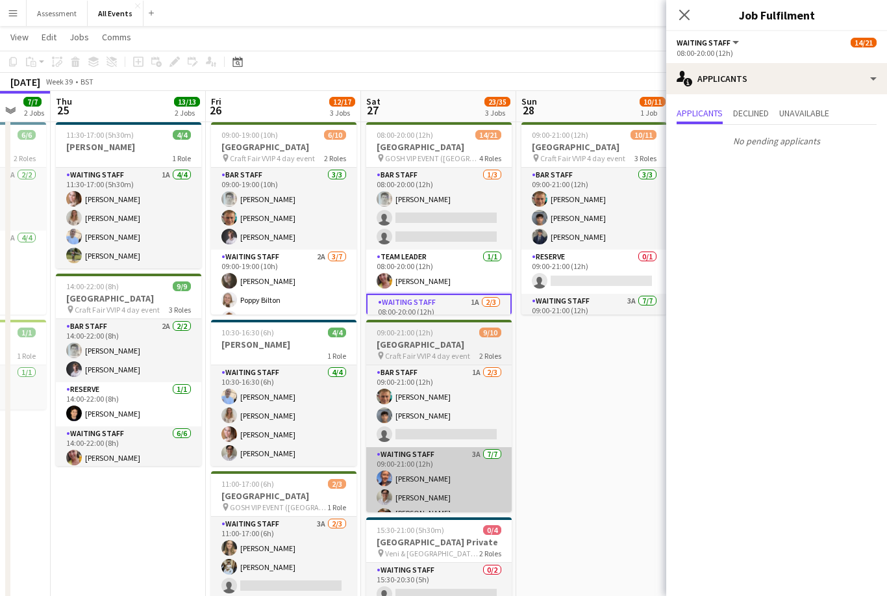
click at [476, 492] on app-card-role "Waiting Staff 3A 7/7 09:00-21:00 (12h) Erin Lambourn Emily Reeve Alexandra (Ali…" at bounding box center [439, 527] width 146 height 161
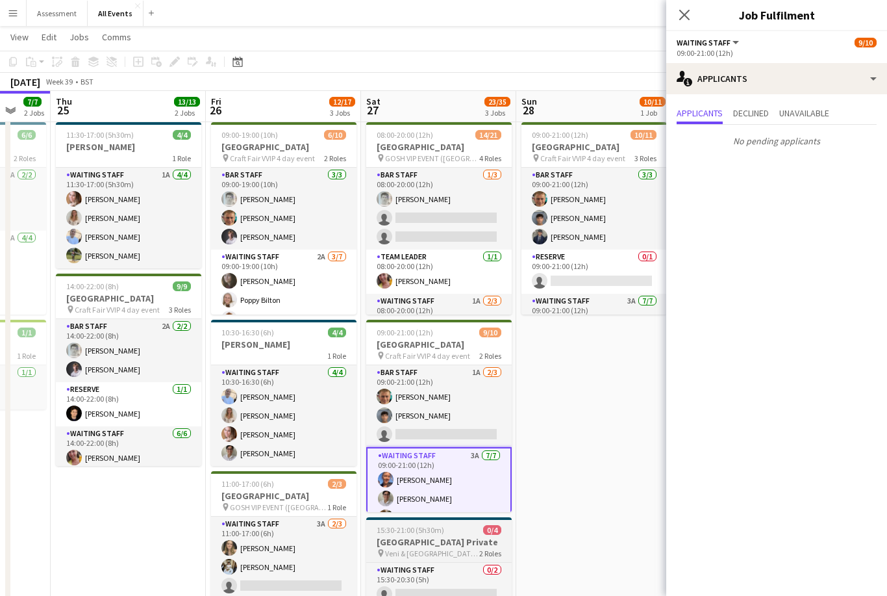
click at [469, 542] on h3 "[GEOGRAPHIC_DATA] Private" at bounding box center [439, 542] width 146 height 12
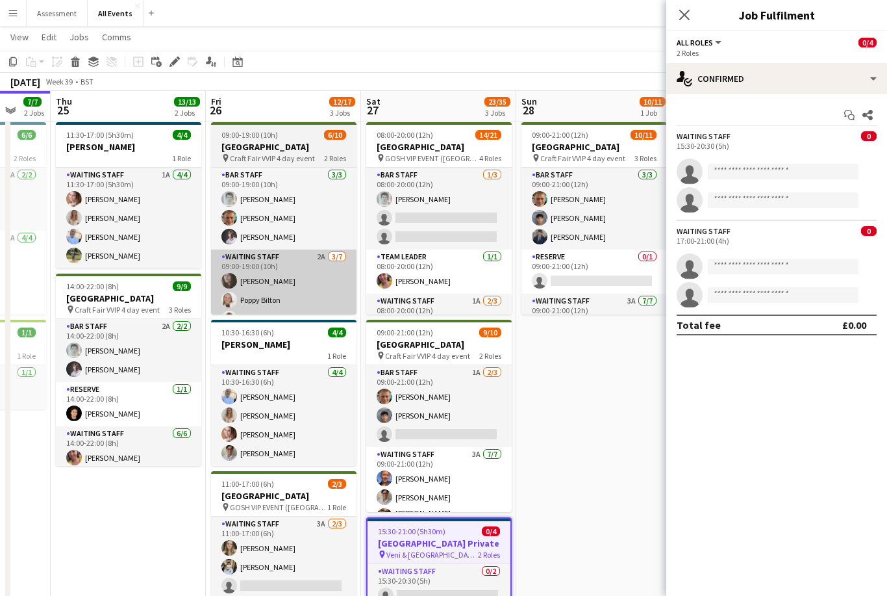
click at [333, 284] on app-card-role "Waiting Staff 2A 3/7 09:00-19:00 (10h) Flora McCullough Poppy Bilton lucas fost…" at bounding box center [284, 327] width 146 height 157
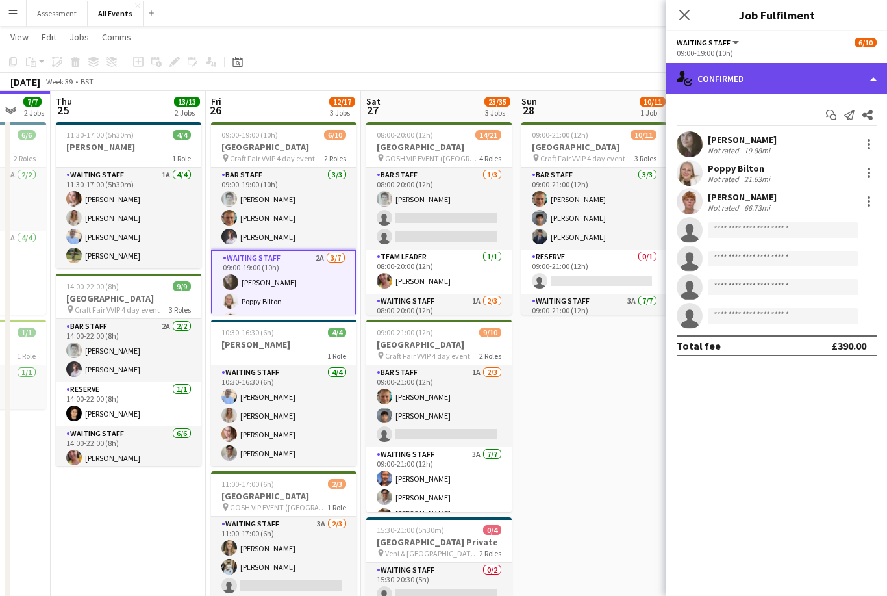
click at [789, 74] on div "single-neutral-actions-check-2 Confirmed" at bounding box center [777, 78] width 221 height 31
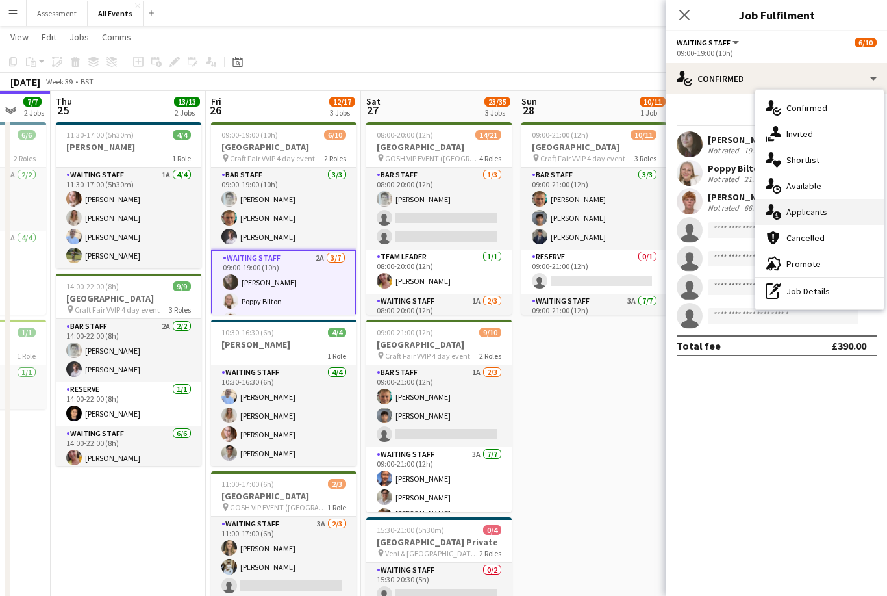
click at [835, 207] on div "single-neutral-actions-information Applicants" at bounding box center [820, 212] width 129 height 26
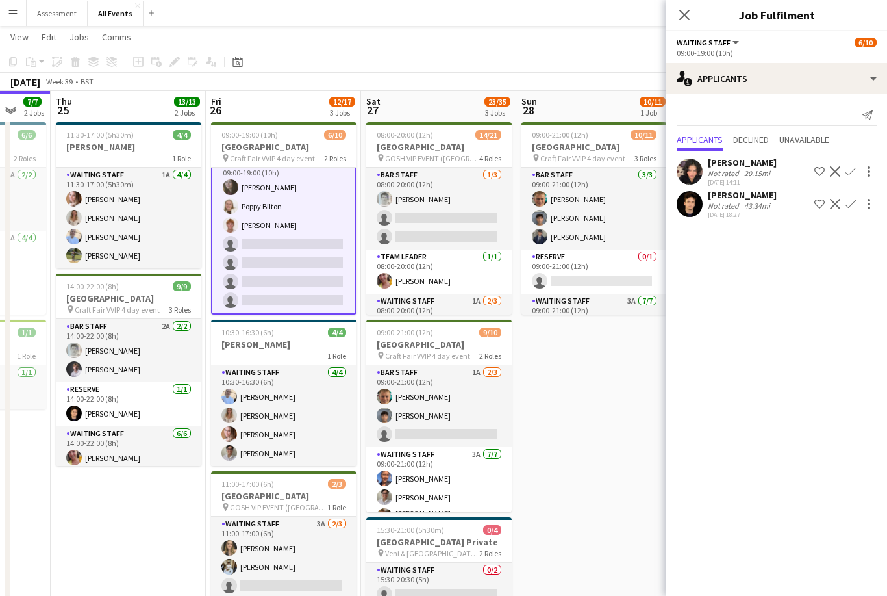
scroll to position [95, 0]
click at [839, 235] on mat-expansion-panel "users2 Applicants Send notification Applicants Declined Unavailable Riya Panwar…" at bounding box center [777, 345] width 221 height 502
click at [855, 210] on button "Confirm" at bounding box center [851, 204] width 16 height 16
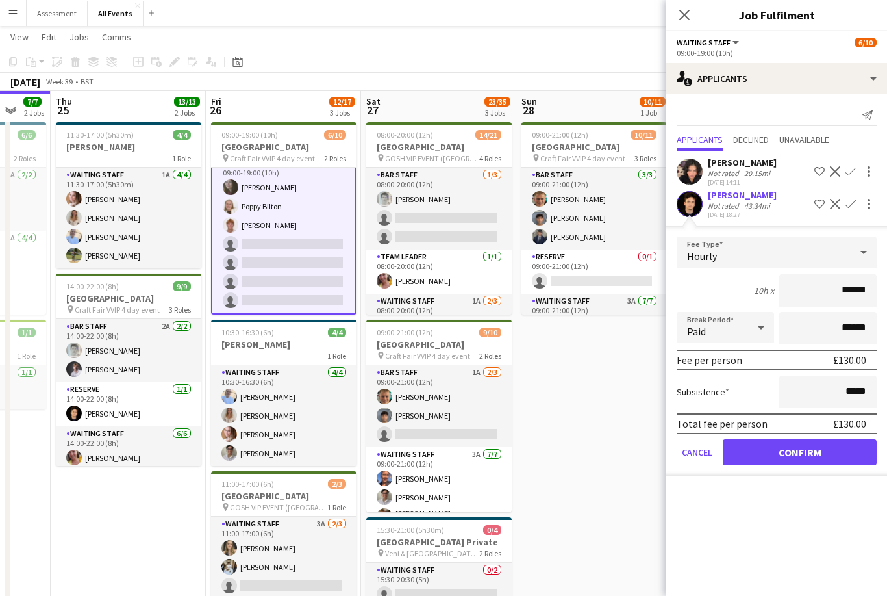
click at [839, 455] on button "Confirm" at bounding box center [800, 452] width 154 height 26
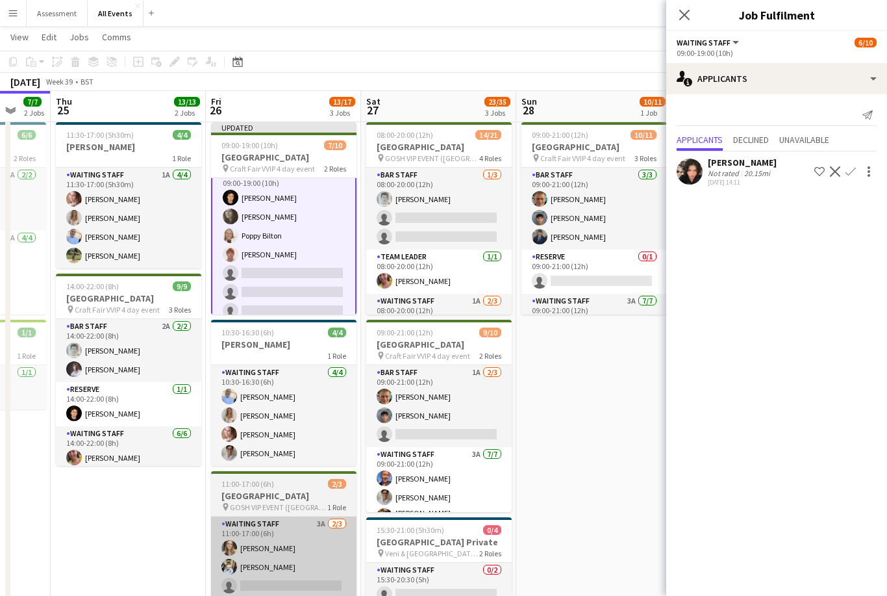
click at [305, 559] on app-card-role "Waiting Staff 3A 2/3 11:00-17:00 (6h) Francesca McDonald Theodoros Liakopoulos …" at bounding box center [284, 557] width 146 height 82
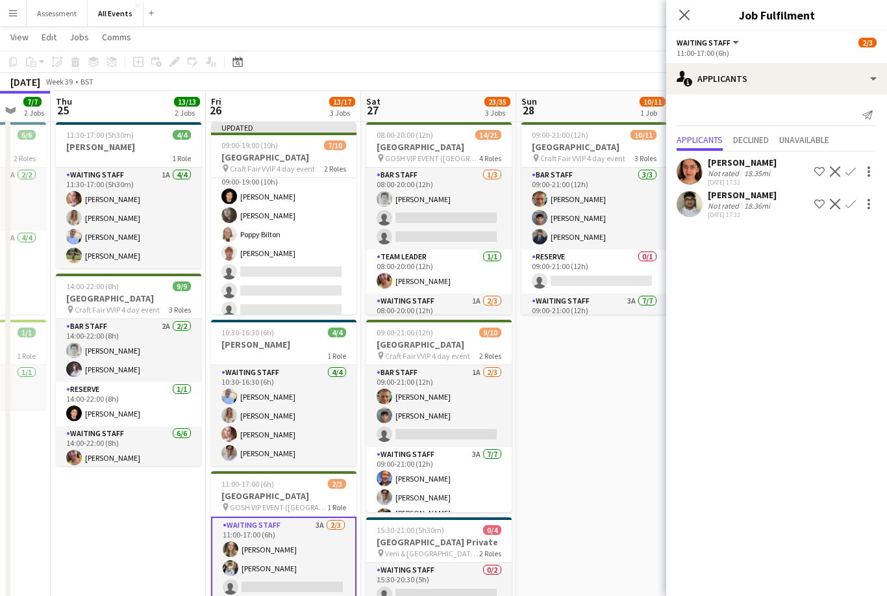
scroll to position [0, 0]
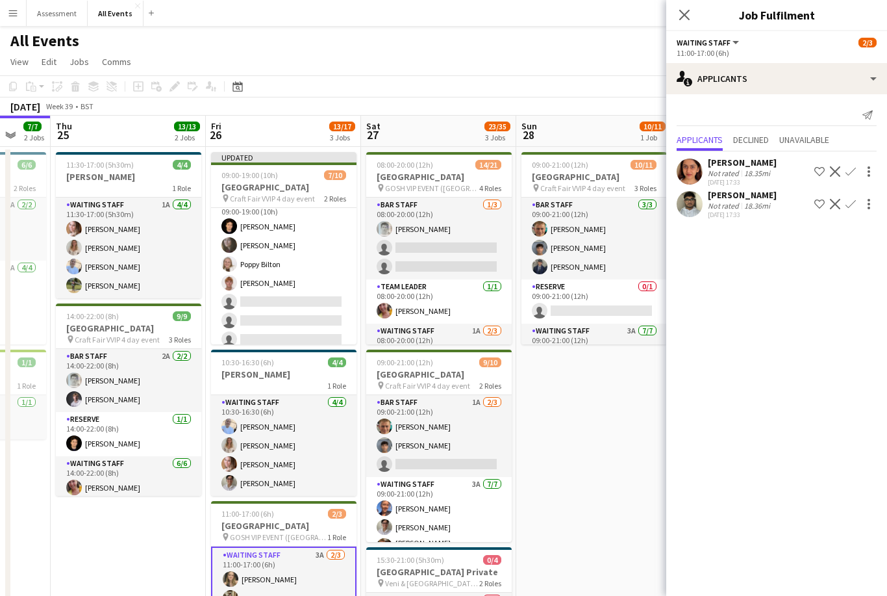
click at [591, 390] on app-date-cell "09:00-21:00 (12h) 10/11 Heritage House pin Craft Fair VVIP 4 day event 3 Roles …" at bounding box center [593, 452] width 155 height 611
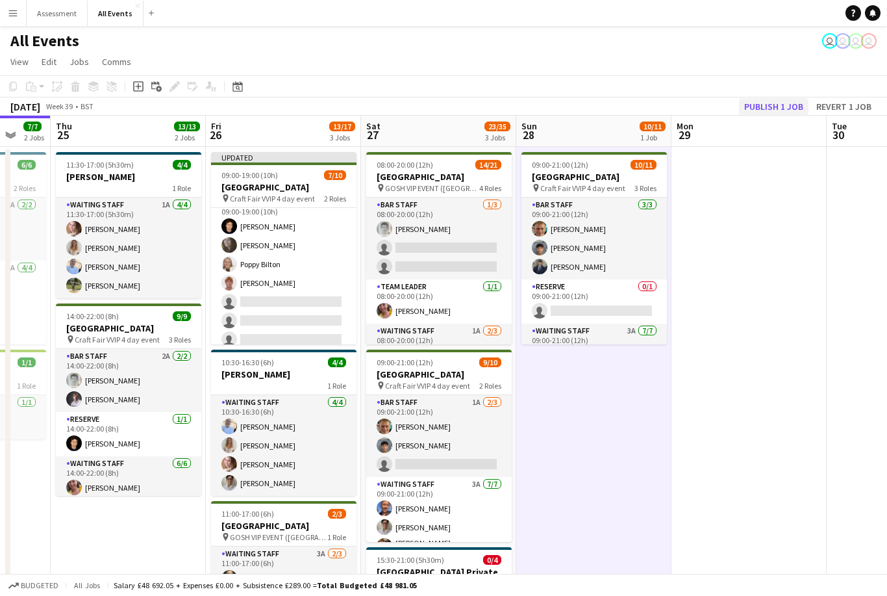
click at [778, 108] on button "Publish 1 job" at bounding box center [774, 106] width 70 height 17
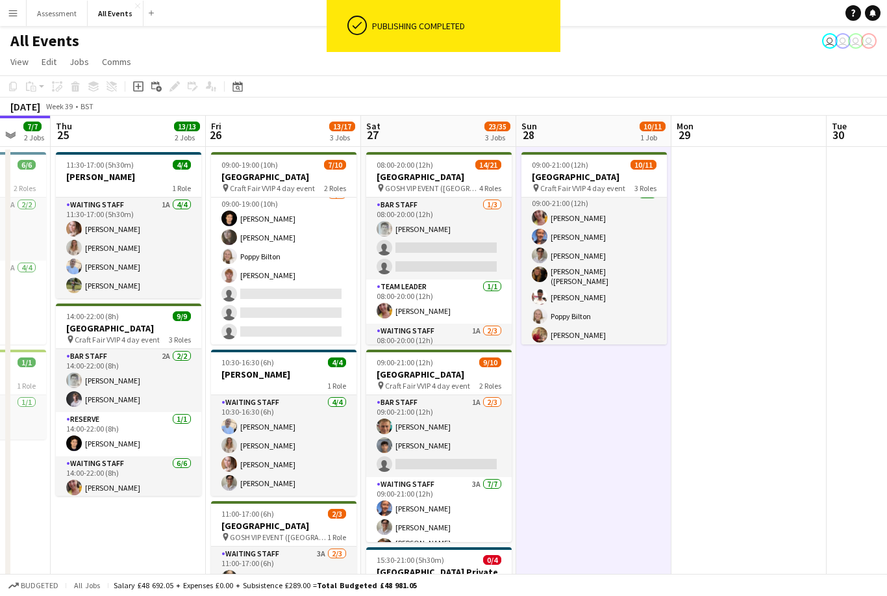
scroll to position [136, 0]
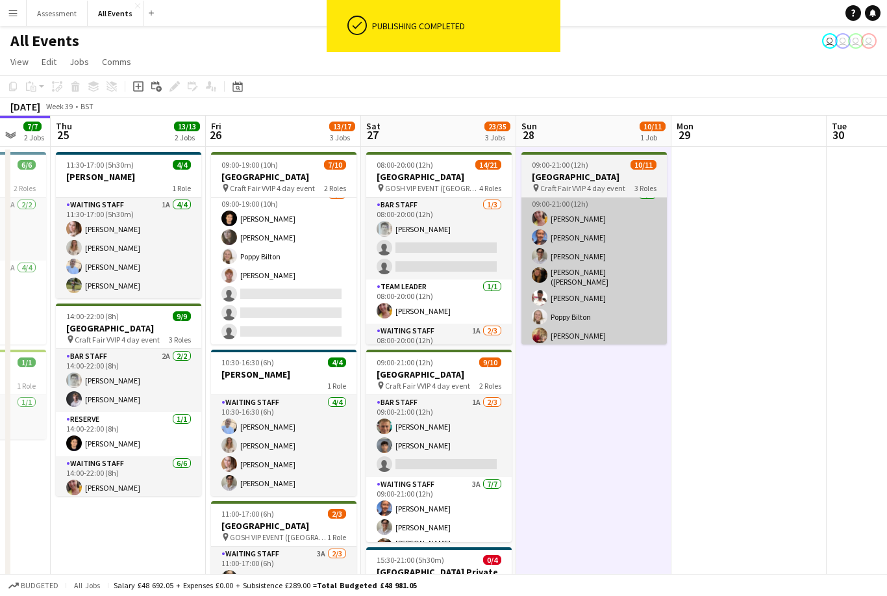
click at [613, 296] on app-card-role "Waiting Staff 3A 7/7 09:00-21:00 (12h) Ruth Danieli Erin Lambourn Emily Reeve A…" at bounding box center [595, 267] width 146 height 161
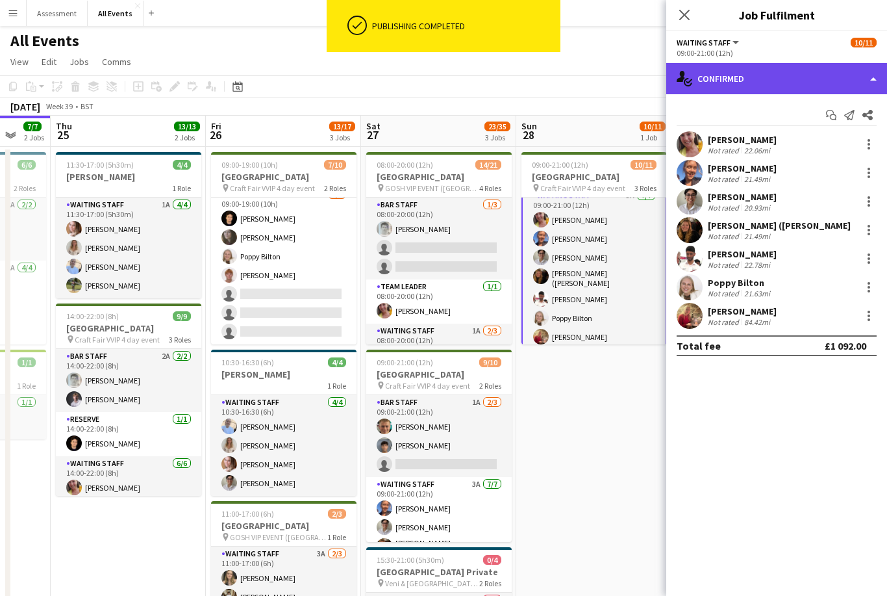
click at [835, 83] on div "single-neutral-actions-check-2 Confirmed" at bounding box center [777, 78] width 221 height 31
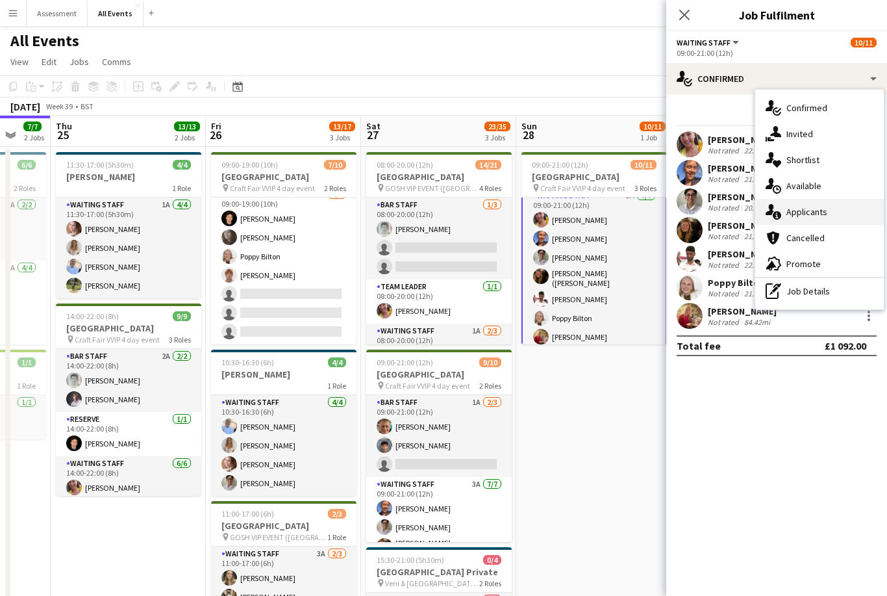
click at [826, 219] on div "single-neutral-actions-information Applicants" at bounding box center [820, 212] width 129 height 26
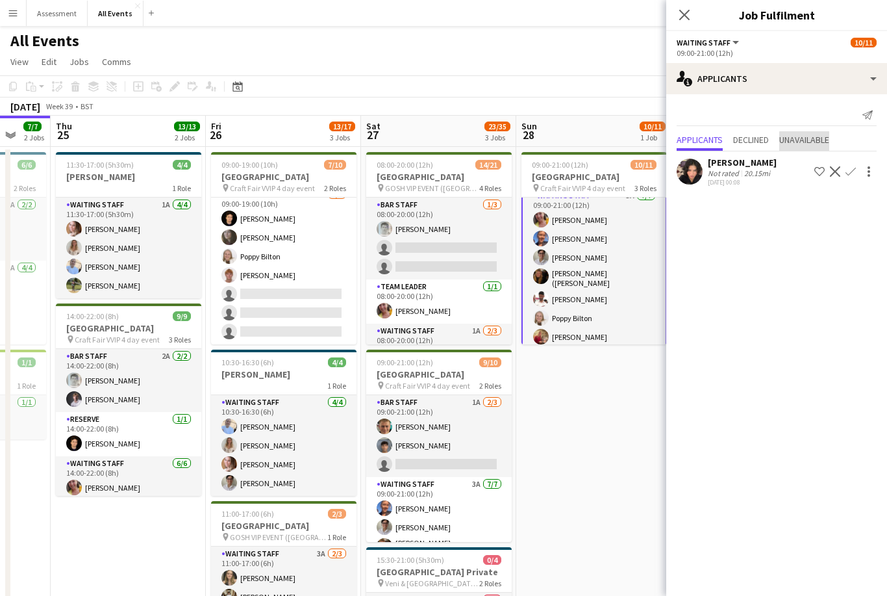
click at [820, 149] on span "Unavailable" at bounding box center [805, 140] width 50 height 19
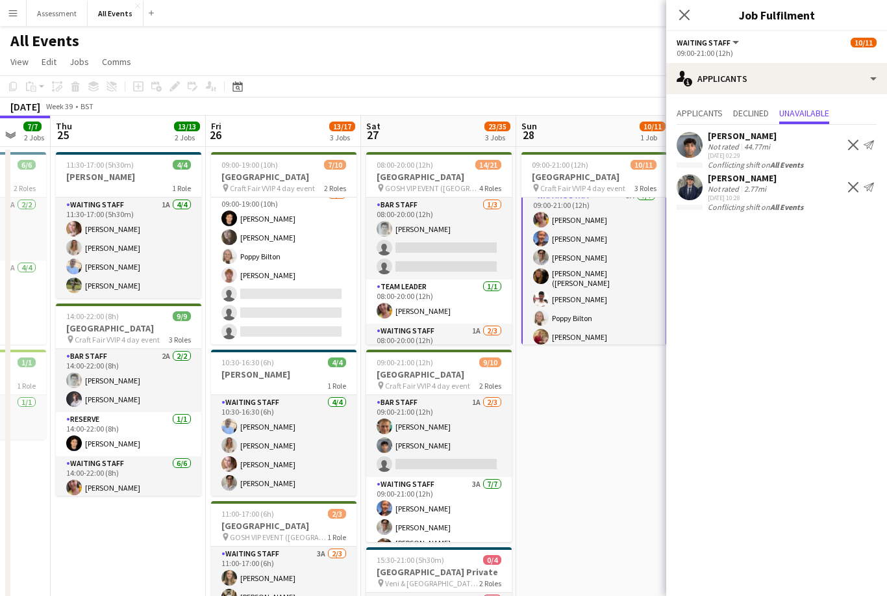
click at [597, 409] on app-date-cell "09:00-21:00 (12h) 10/11 Heritage House pin Craft Fair VVIP 4 day event 3 Roles …" at bounding box center [593, 452] width 155 height 611
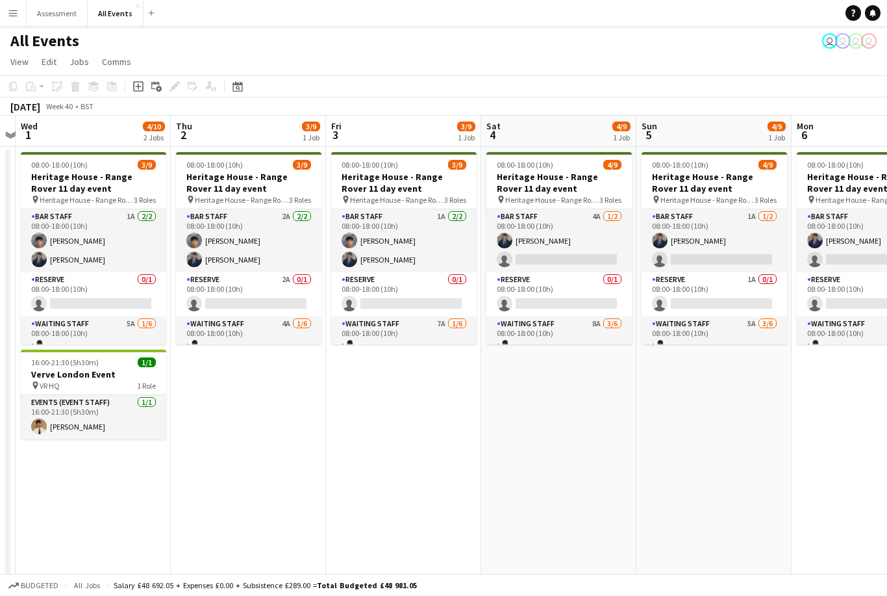
scroll to position [0, 460]
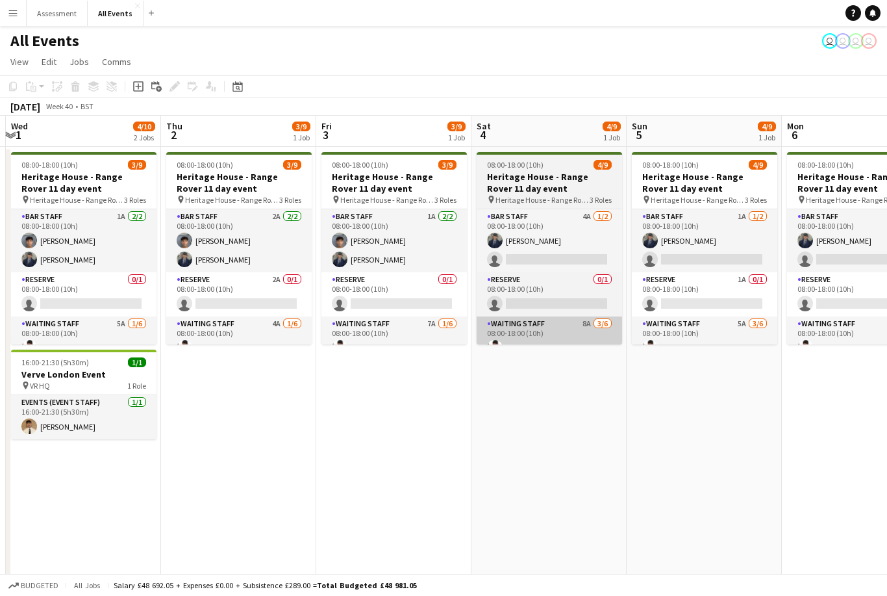
click at [572, 335] on app-card-role "Waiting Staff 8A 3/6 08:00-18:00 (10h) Ahmed Al-Khayat Christopher Carradine Cl…" at bounding box center [550, 385] width 146 height 138
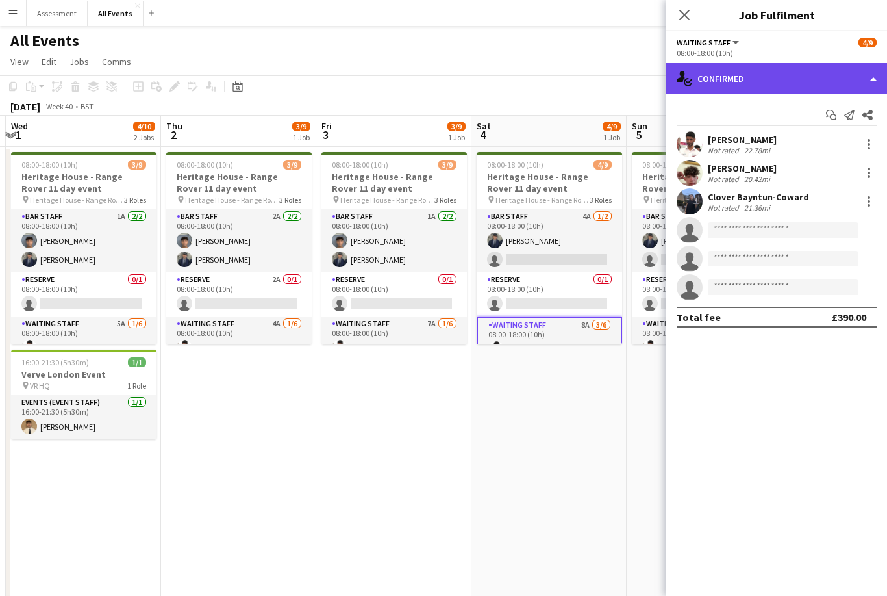
click at [829, 81] on div "single-neutral-actions-check-2 Confirmed" at bounding box center [777, 78] width 221 height 31
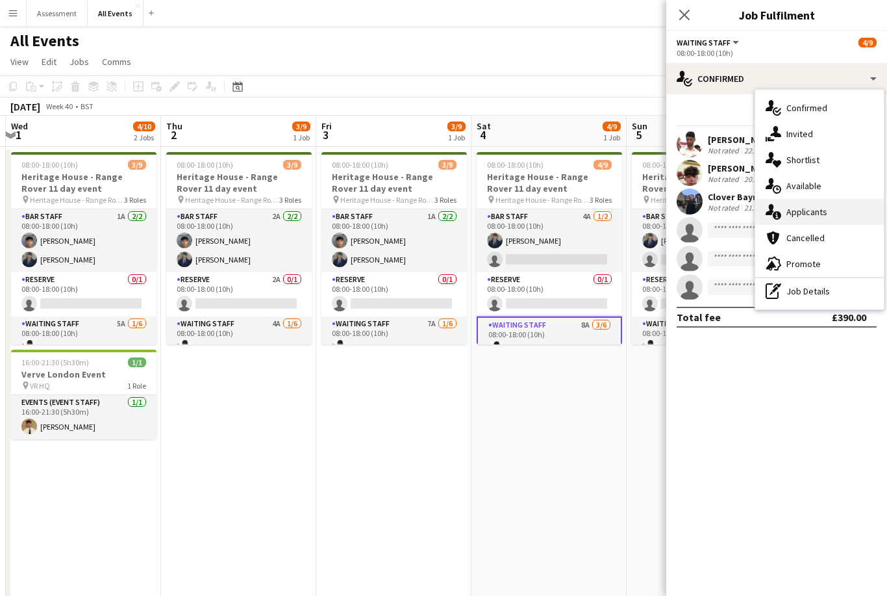
click at [838, 210] on div "single-neutral-actions-information Applicants" at bounding box center [820, 212] width 129 height 26
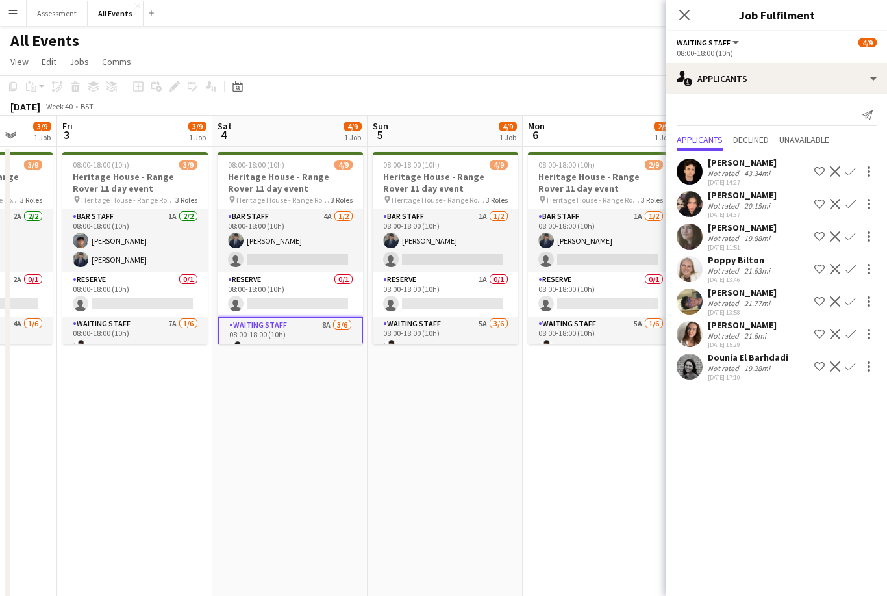
scroll to position [0, 411]
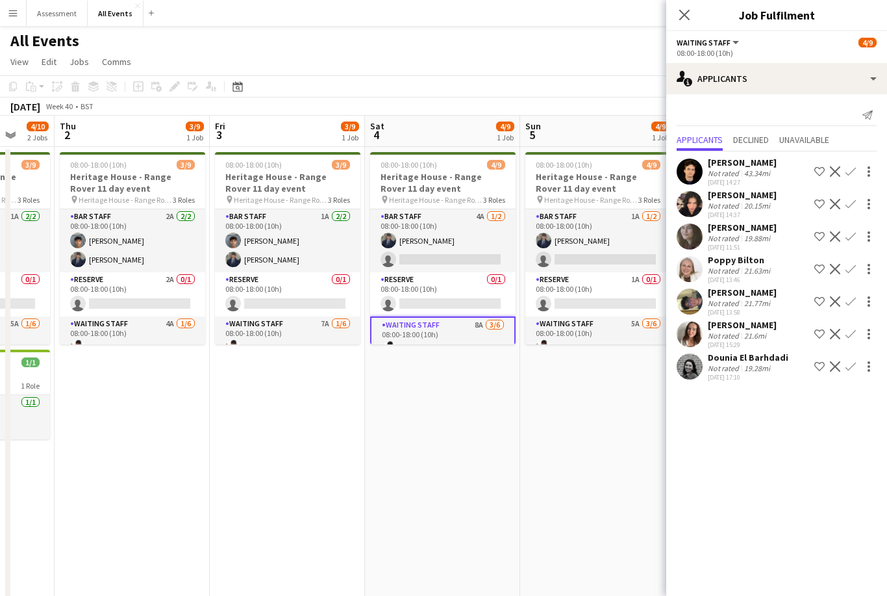
click at [742, 370] on div "19.28mi" at bounding box center [757, 368] width 31 height 10
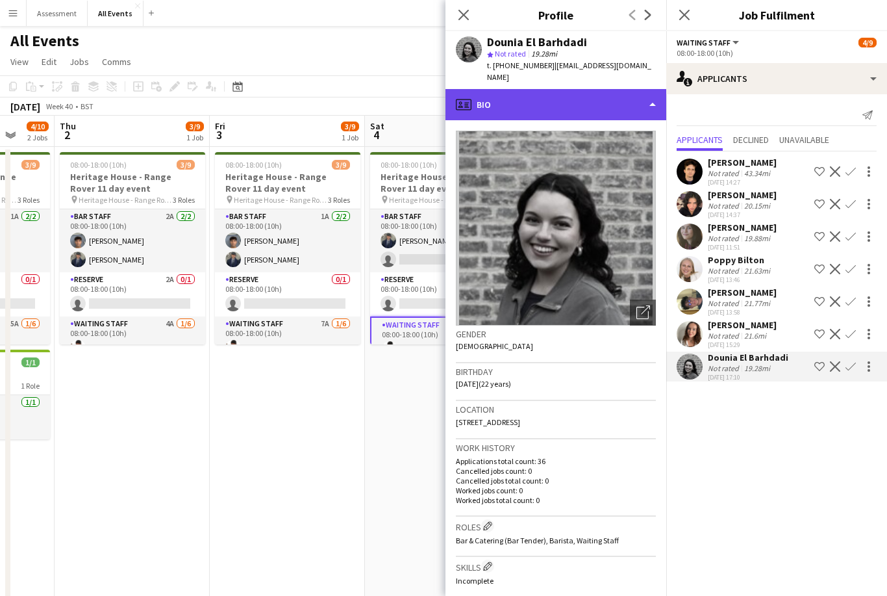
click at [620, 96] on div "profile Bio" at bounding box center [556, 104] width 221 height 31
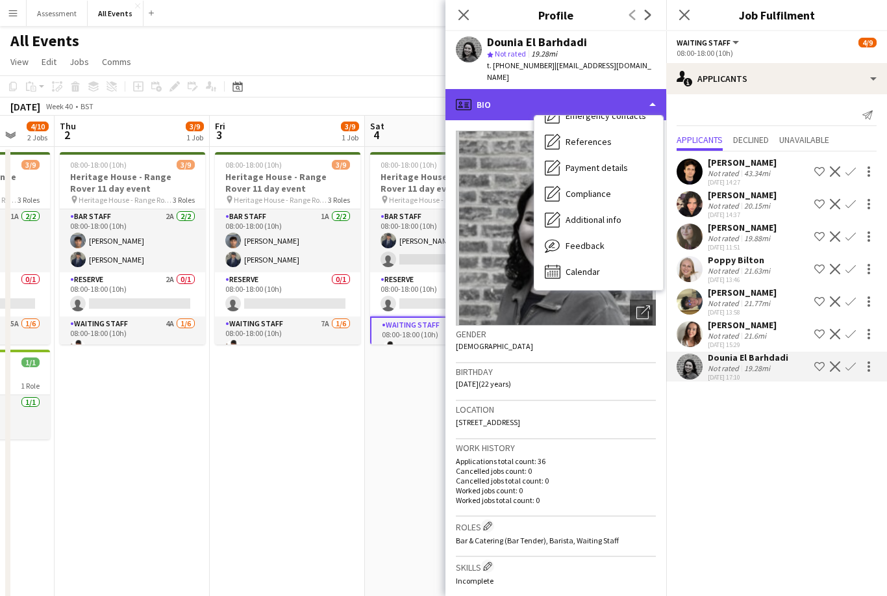
scroll to position [122, 0]
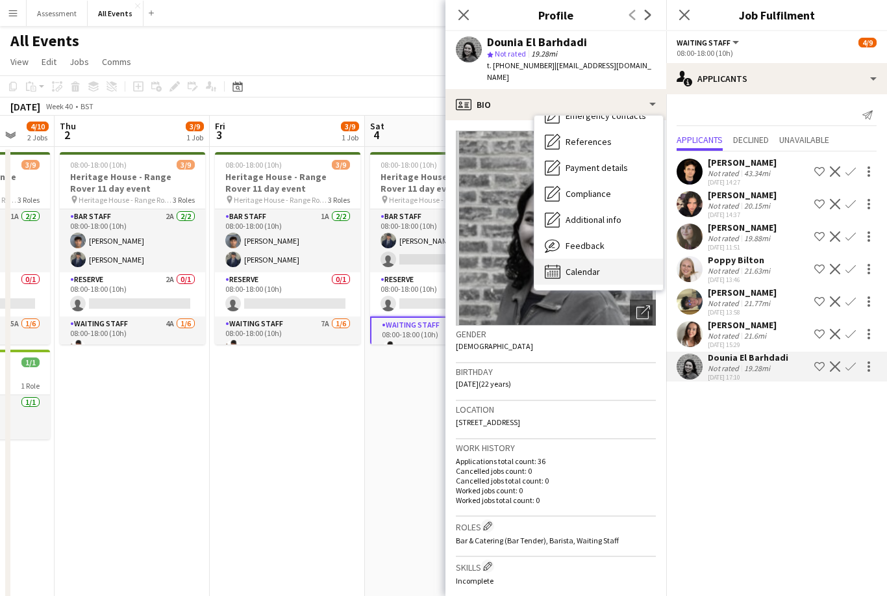
click at [607, 259] on div "Calendar Calendar" at bounding box center [599, 272] width 129 height 26
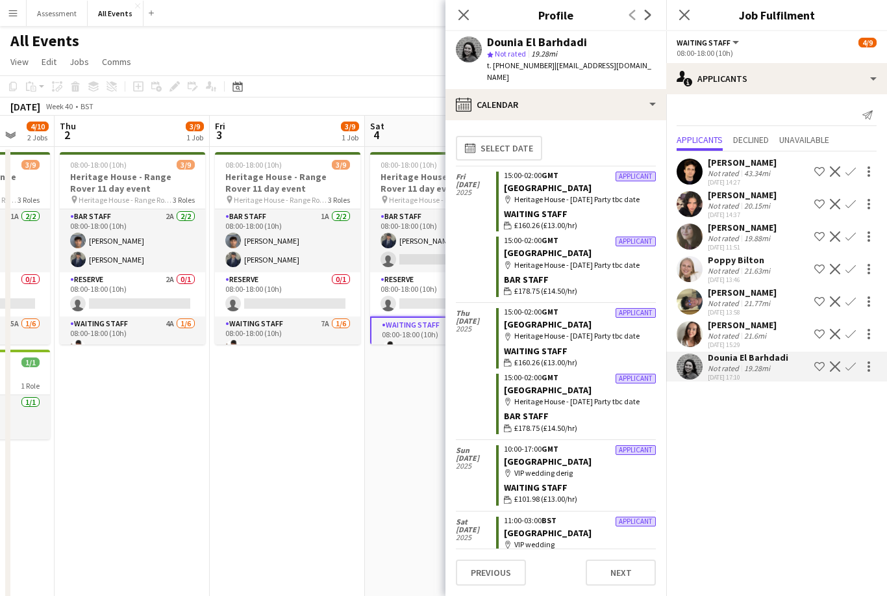
scroll to position [0, 0]
click at [356, 463] on app-date-cell "08:00-18:00 (10h) 3/9 Heritage House - Range Rover 11 day event pin Heritage Ho…" at bounding box center [287, 452] width 155 height 611
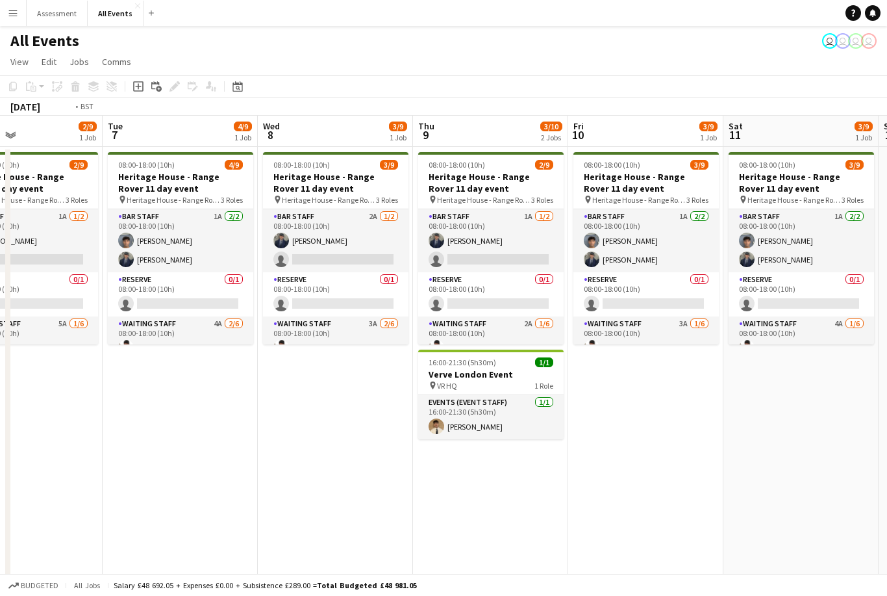
scroll to position [0, 409]
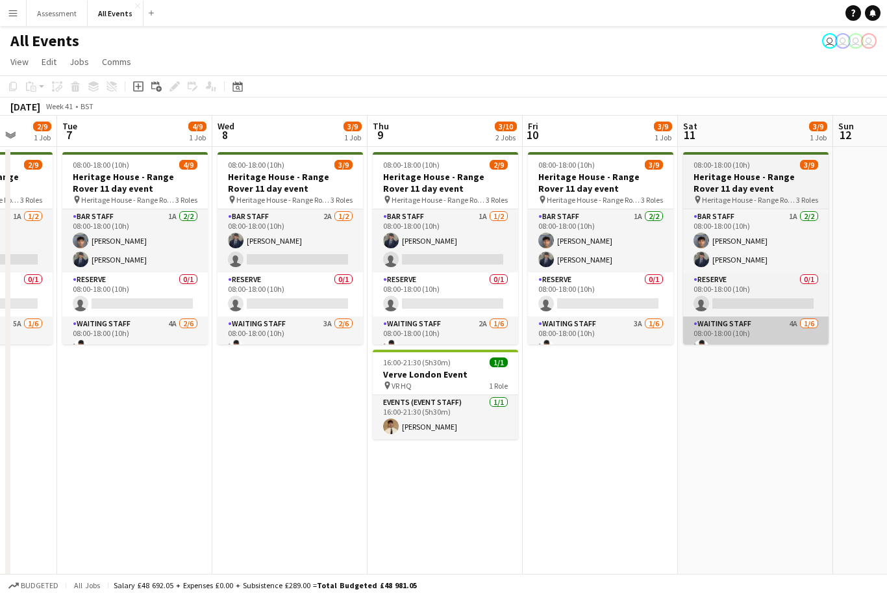
click at [724, 327] on app-card-role "Waiting Staff 4A 1/6 08:00-18:00 (10h) Ahmed Al-Khayat single-neutral-actions s…" at bounding box center [756, 385] width 146 height 138
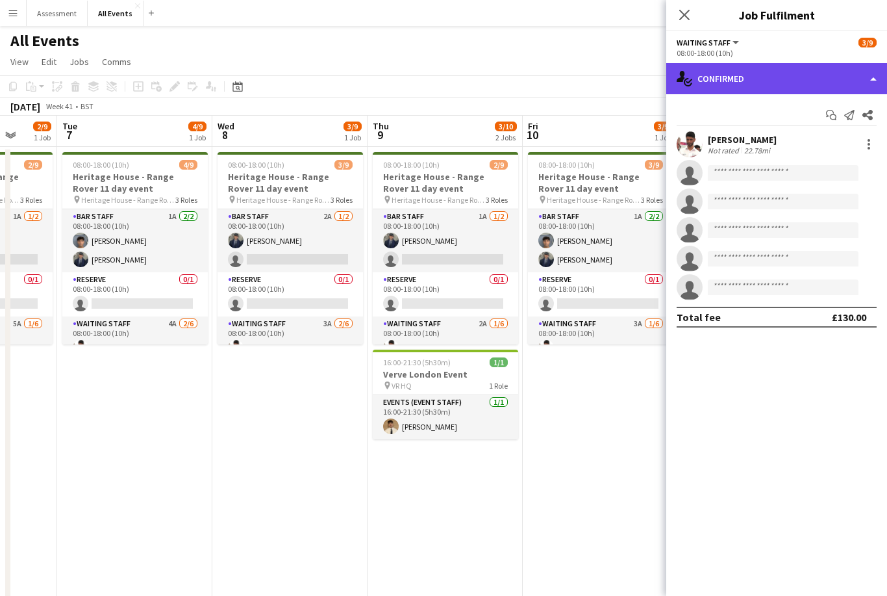
click at [794, 78] on div "single-neutral-actions-check-2 Confirmed" at bounding box center [777, 78] width 221 height 31
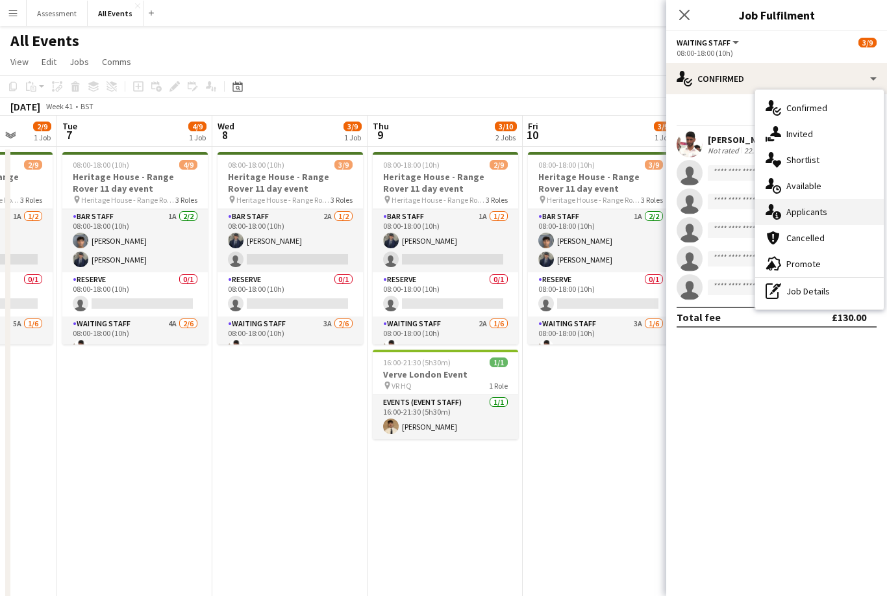
click at [828, 218] on div "single-neutral-actions-information Applicants" at bounding box center [820, 212] width 129 height 26
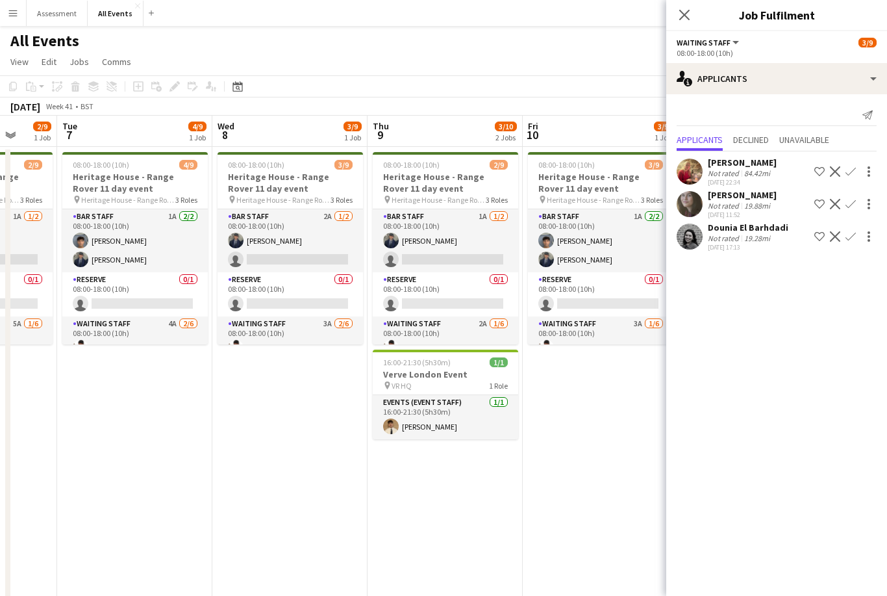
click at [737, 203] on div "Not rated" at bounding box center [725, 206] width 34 height 10
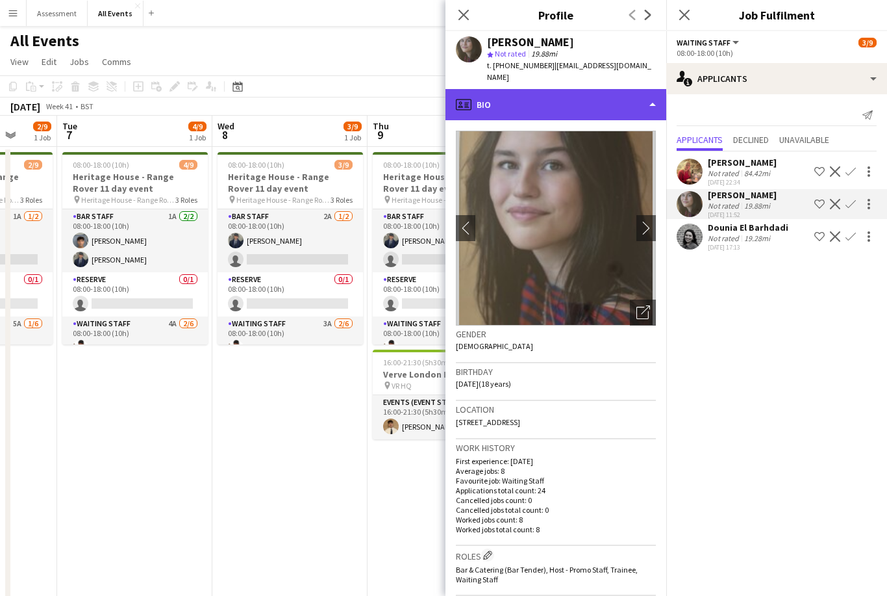
click at [638, 89] on div "profile Bio" at bounding box center [556, 104] width 221 height 31
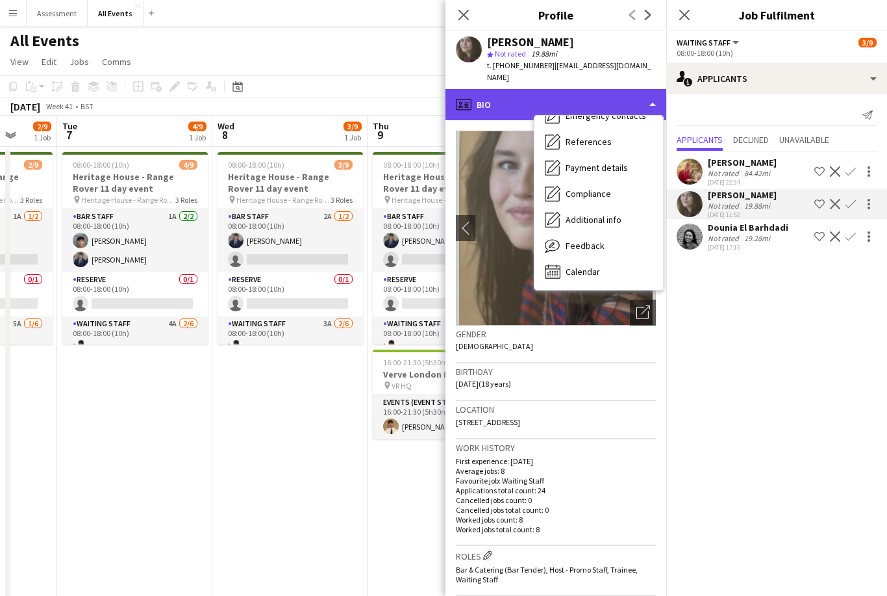
scroll to position [122, 0]
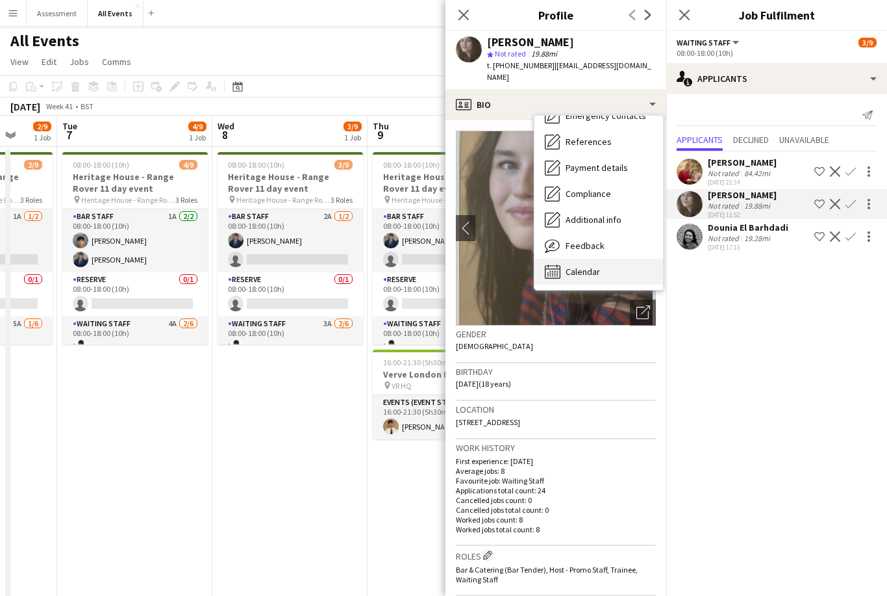
click at [600, 261] on div "Calendar Calendar" at bounding box center [599, 272] width 129 height 26
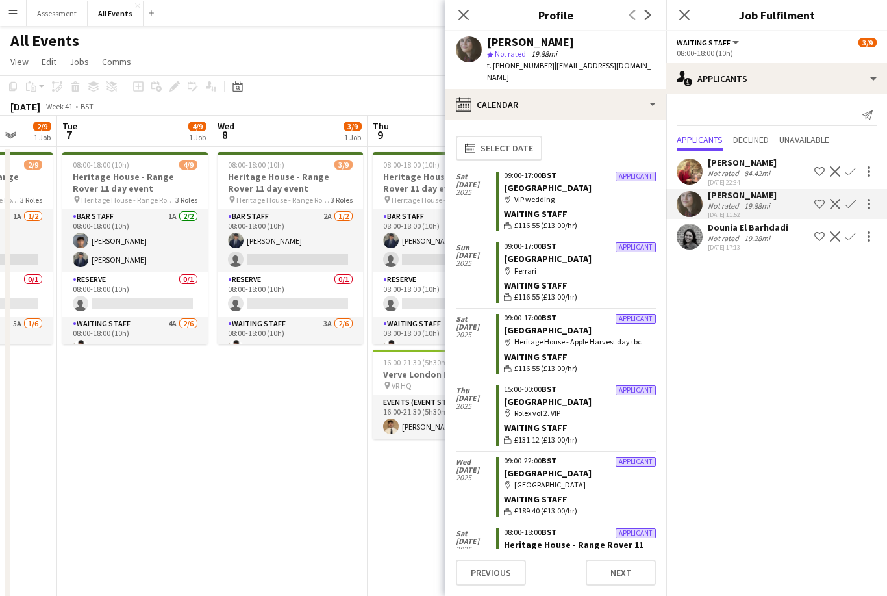
scroll to position [0, 0]
click at [338, 473] on app-date-cell "08:00-18:00 (10h) 3/9 Heritage House - Range Rover 11 day event pin Heritage Ho…" at bounding box center [289, 452] width 155 height 611
